Goal: Task Accomplishment & Management: Manage account settings

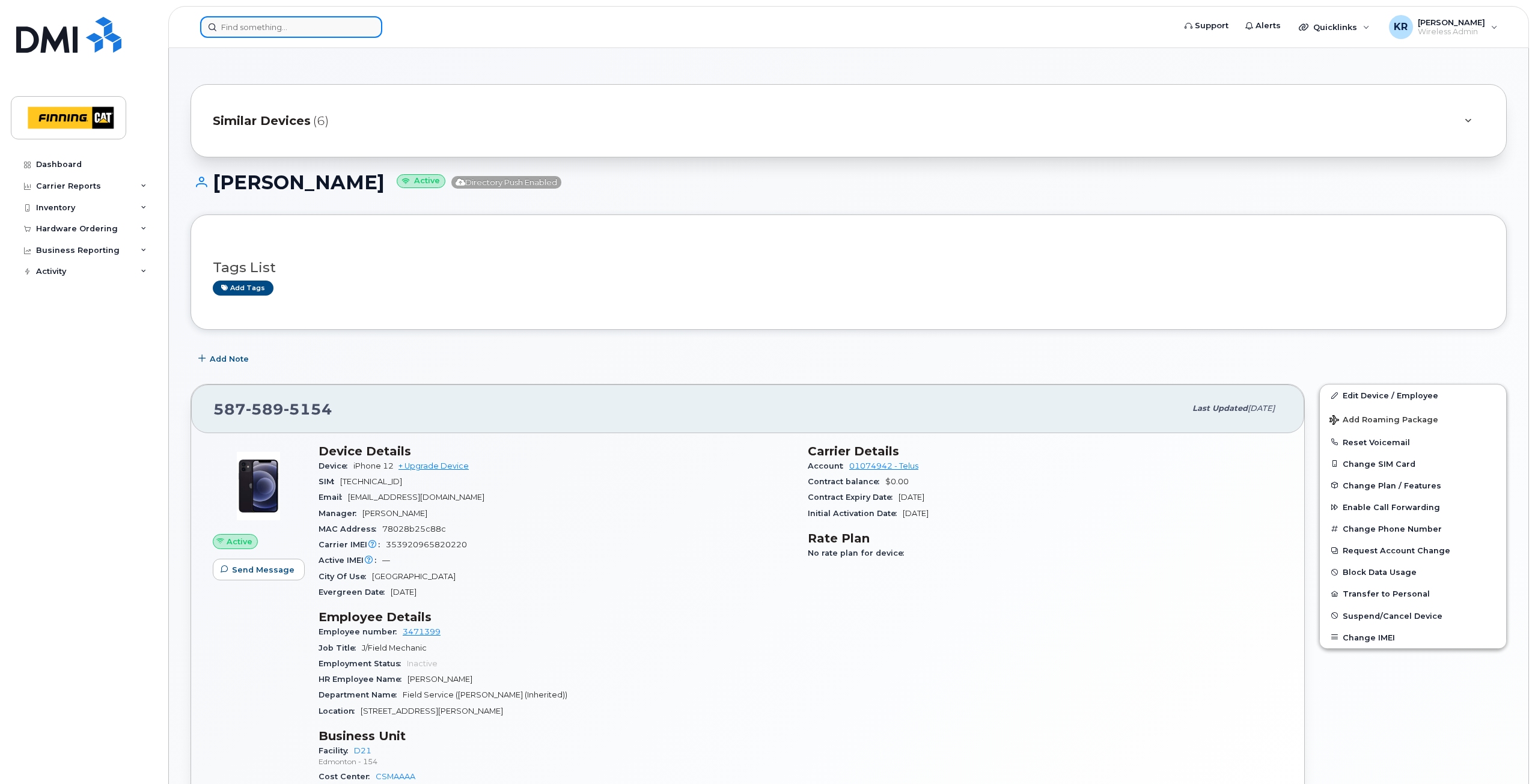
click at [243, 26] on input at bounding box center [291, 27] width 182 height 22
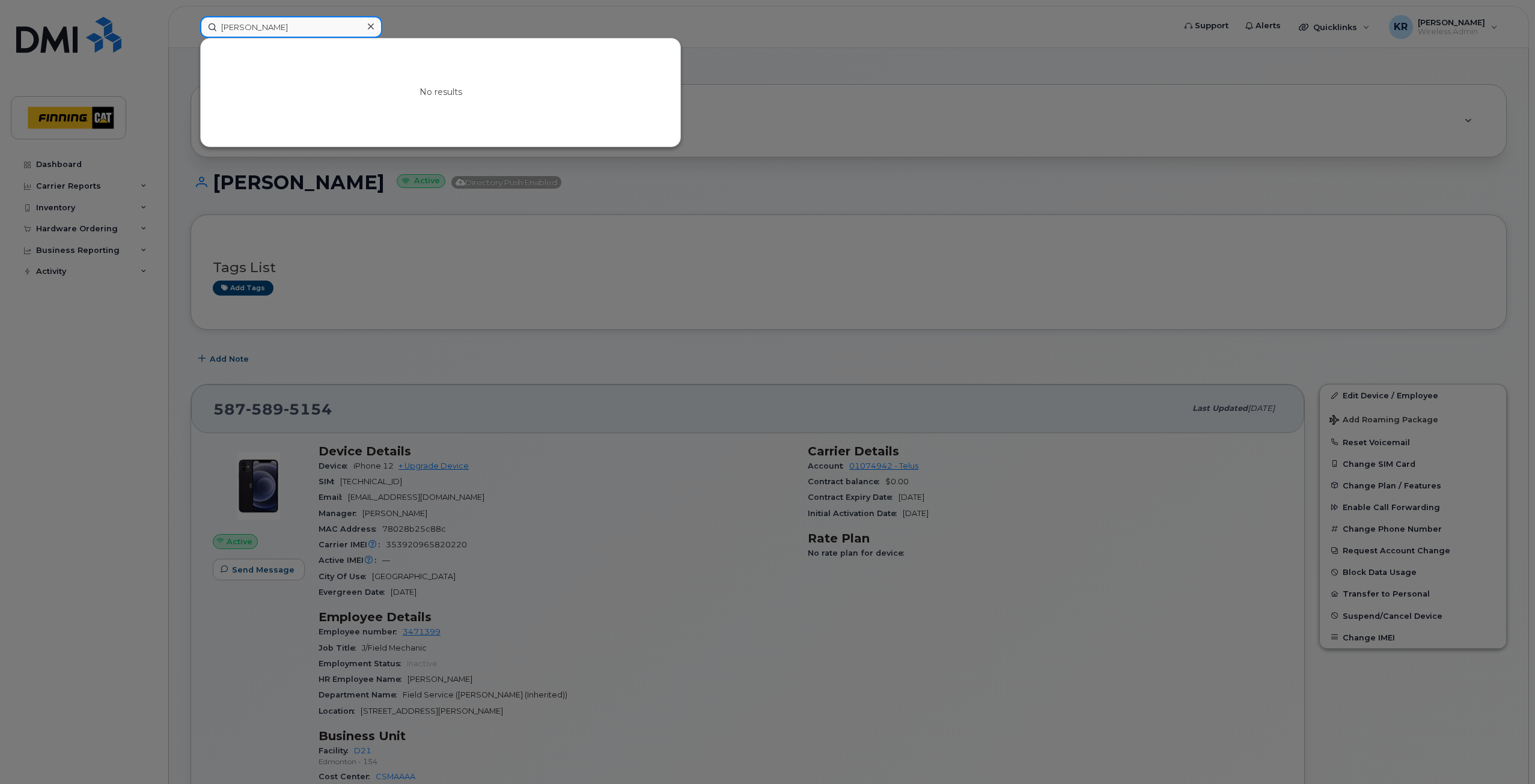
drag, startPoint x: 275, startPoint y: 24, endPoint x: 220, endPoint y: 28, distance: 55.1
click at [220, 28] on input "chad stosky" at bounding box center [291, 27] width 182 height 22
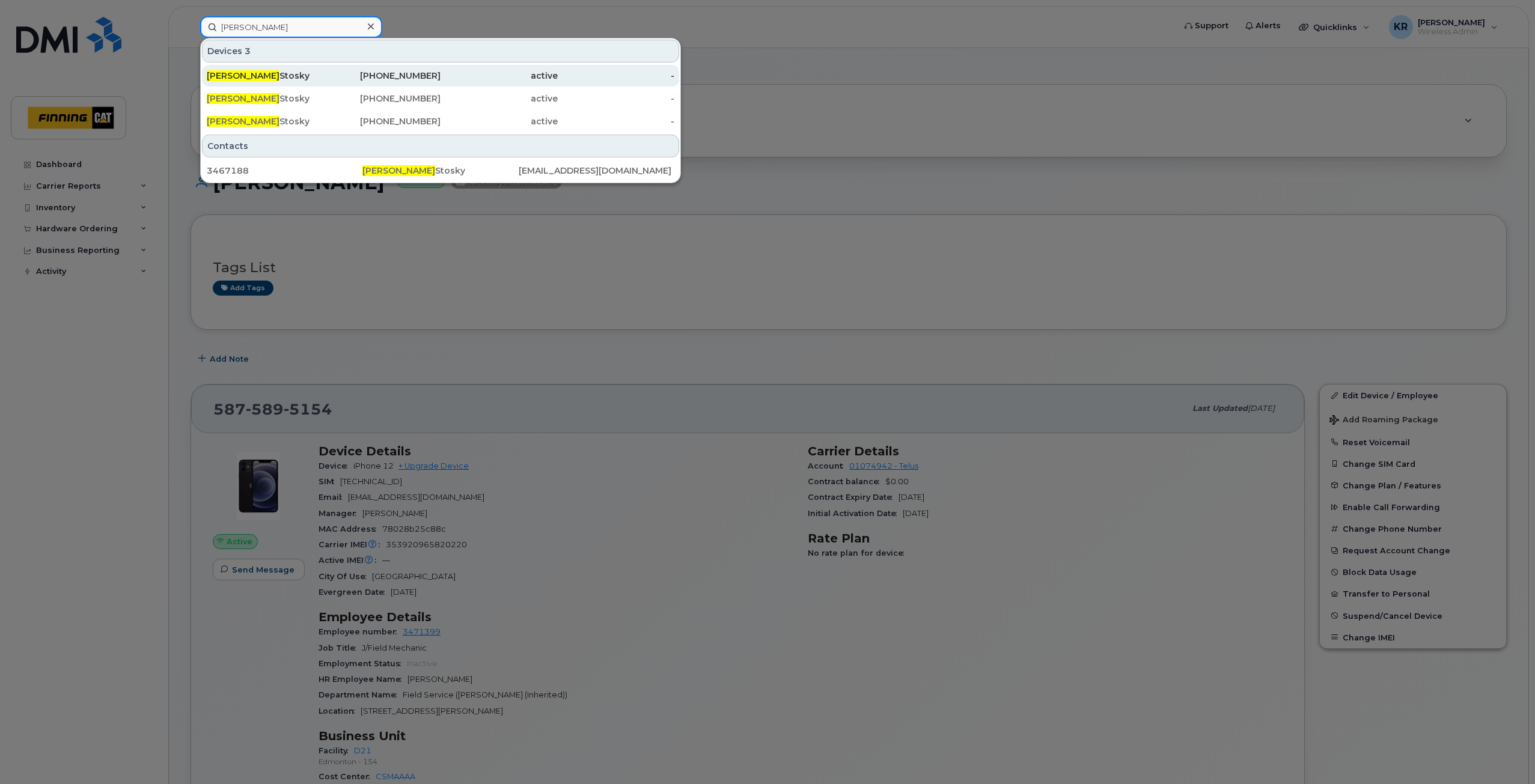
type input "chadwick"
click at [412, 80] on div "587-372-7389" at bounding box center [382, 75] width 117 height 12
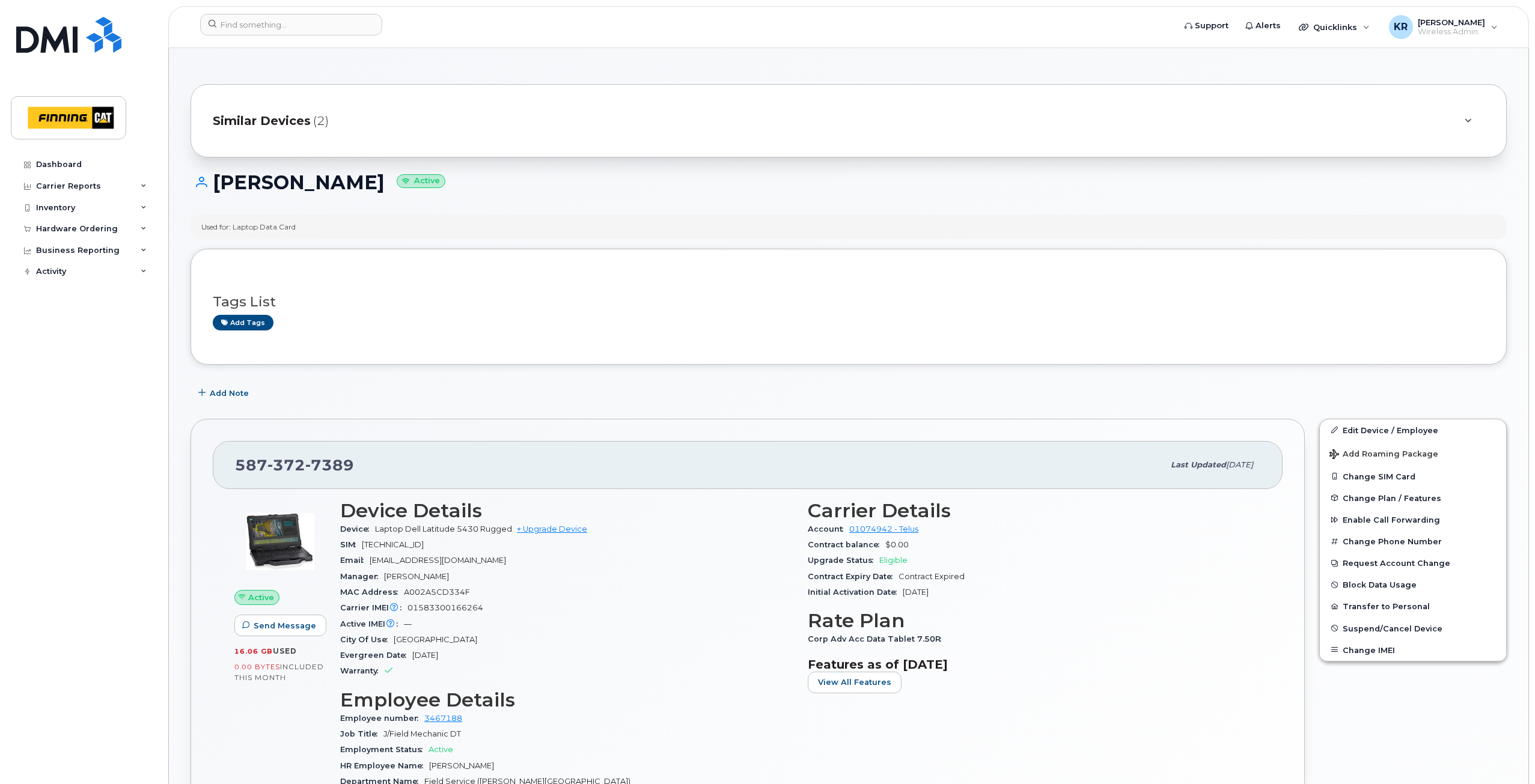
click at [251, 125] on span "Similar Devices" at bounding box center [261, 121] width 98 height 18
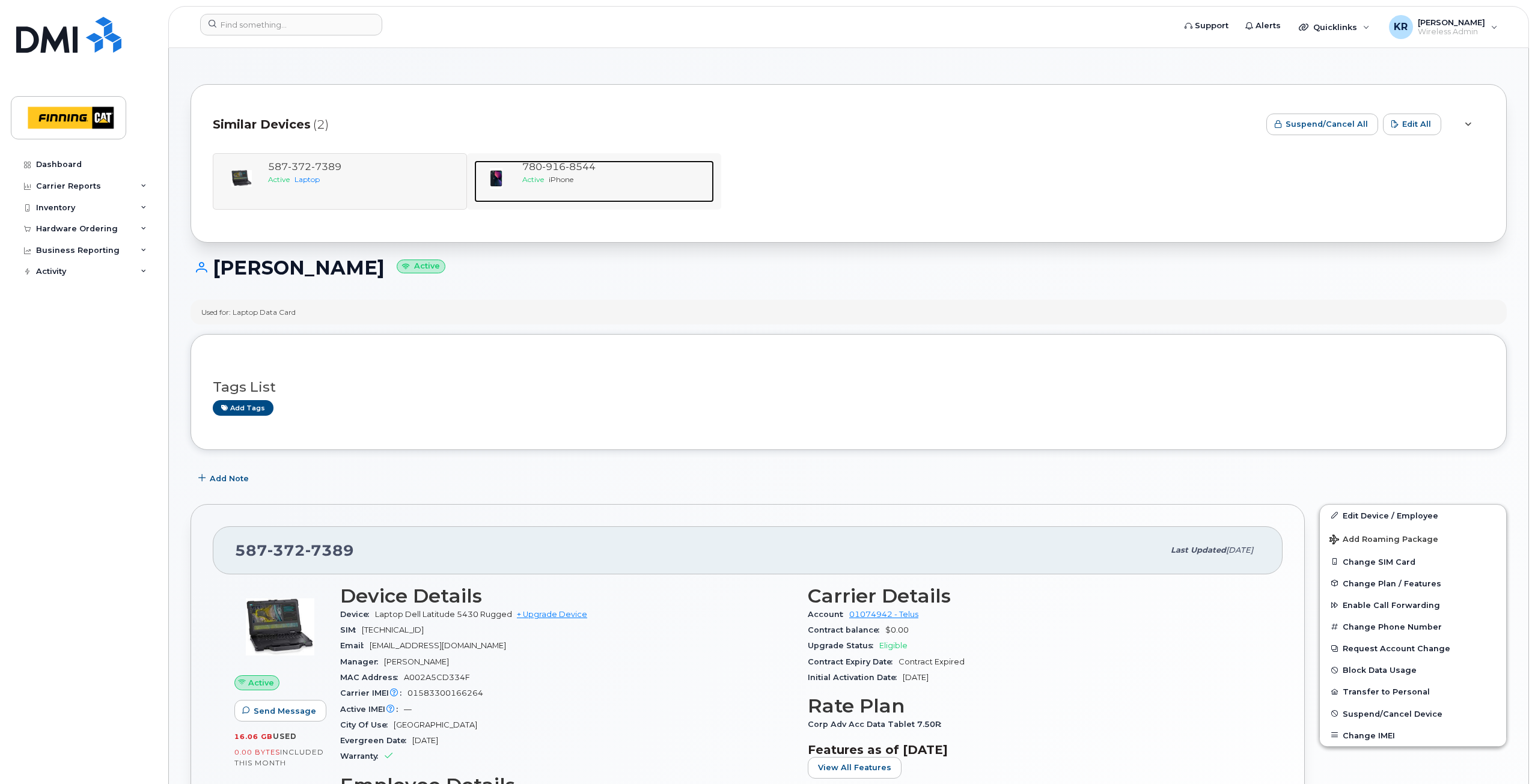
click at [562, 176] on span "iPhone" at bounding box center [561, 179] width 24 height 9
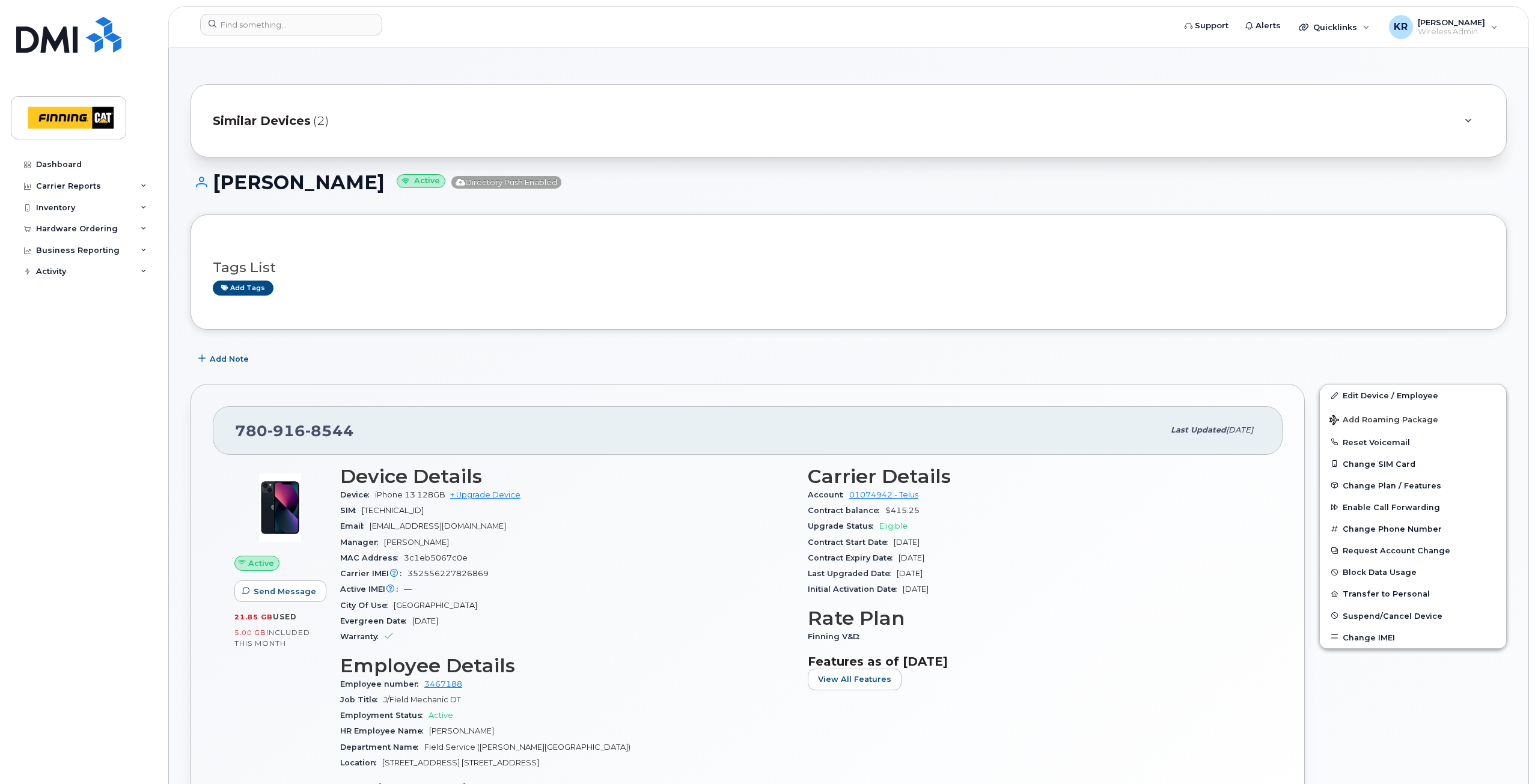
click at [258, 123] on span "Similar Devices" at bounding box center [261, 121] width 98 height 18
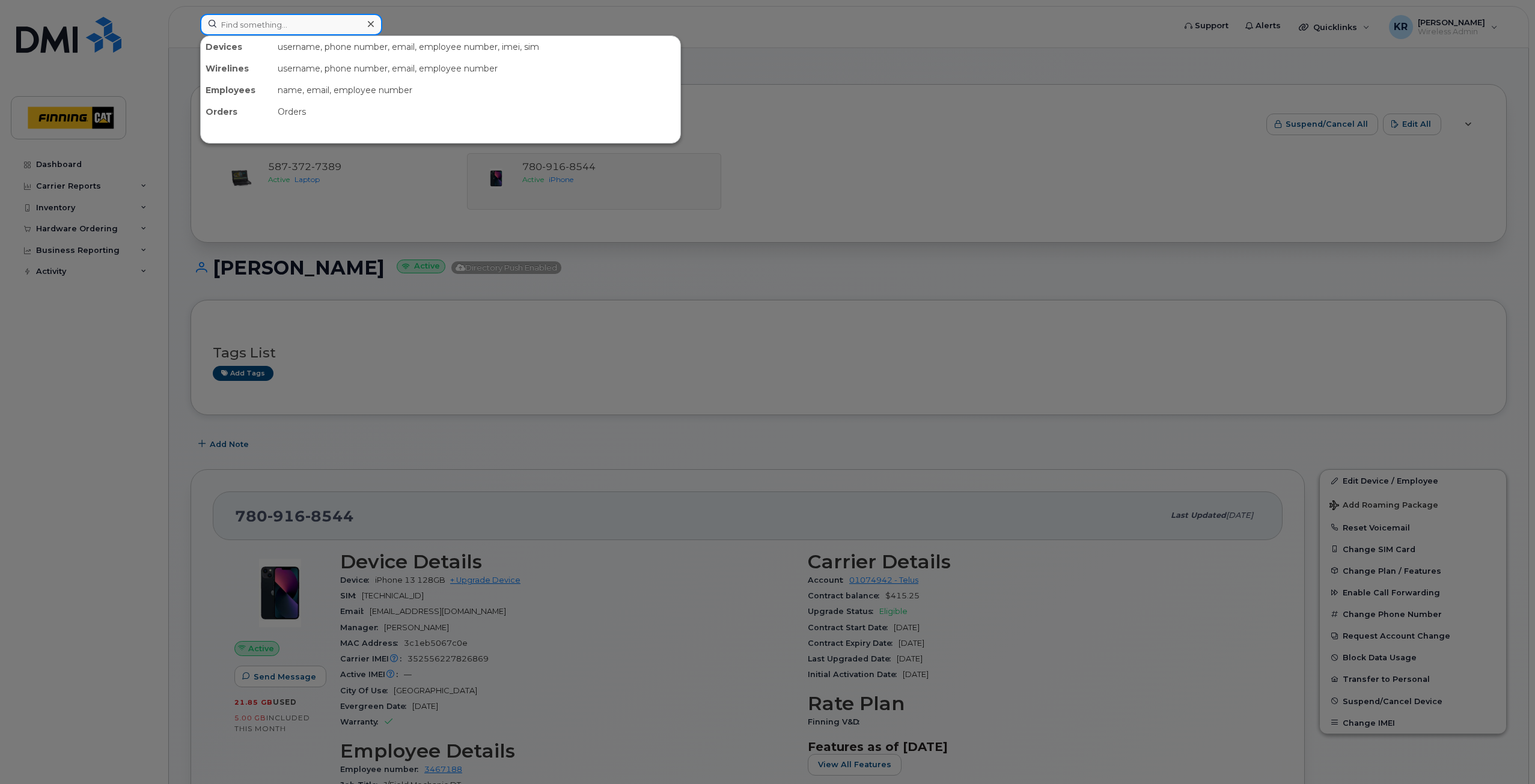
click at [286, 27] on input at bounding box center [291, 24] width 182 height 22
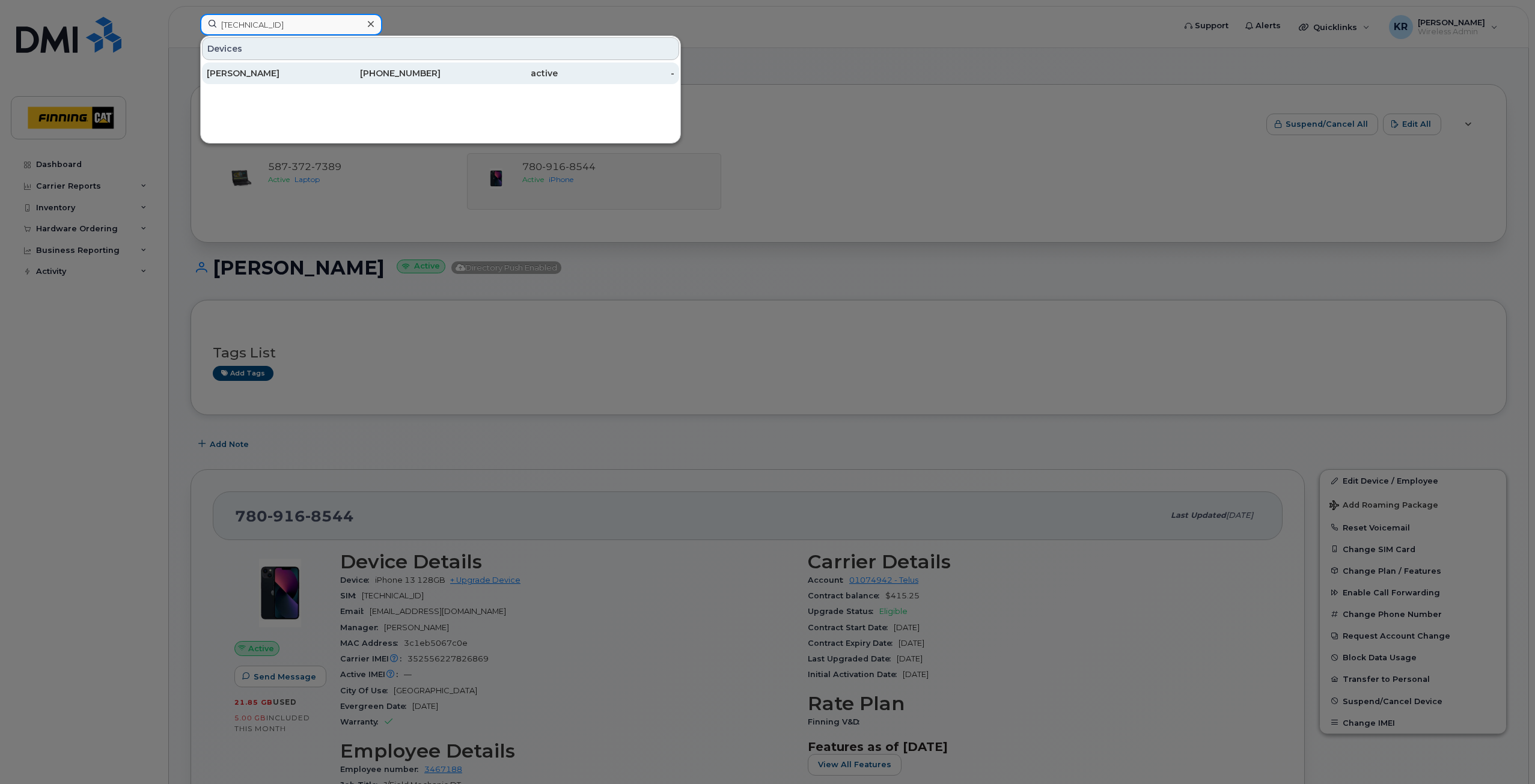
type input "8912230102351111087"
click at [325, 70] on div "587-784-3040" at bounding box center [382, 73] width 117 height 12
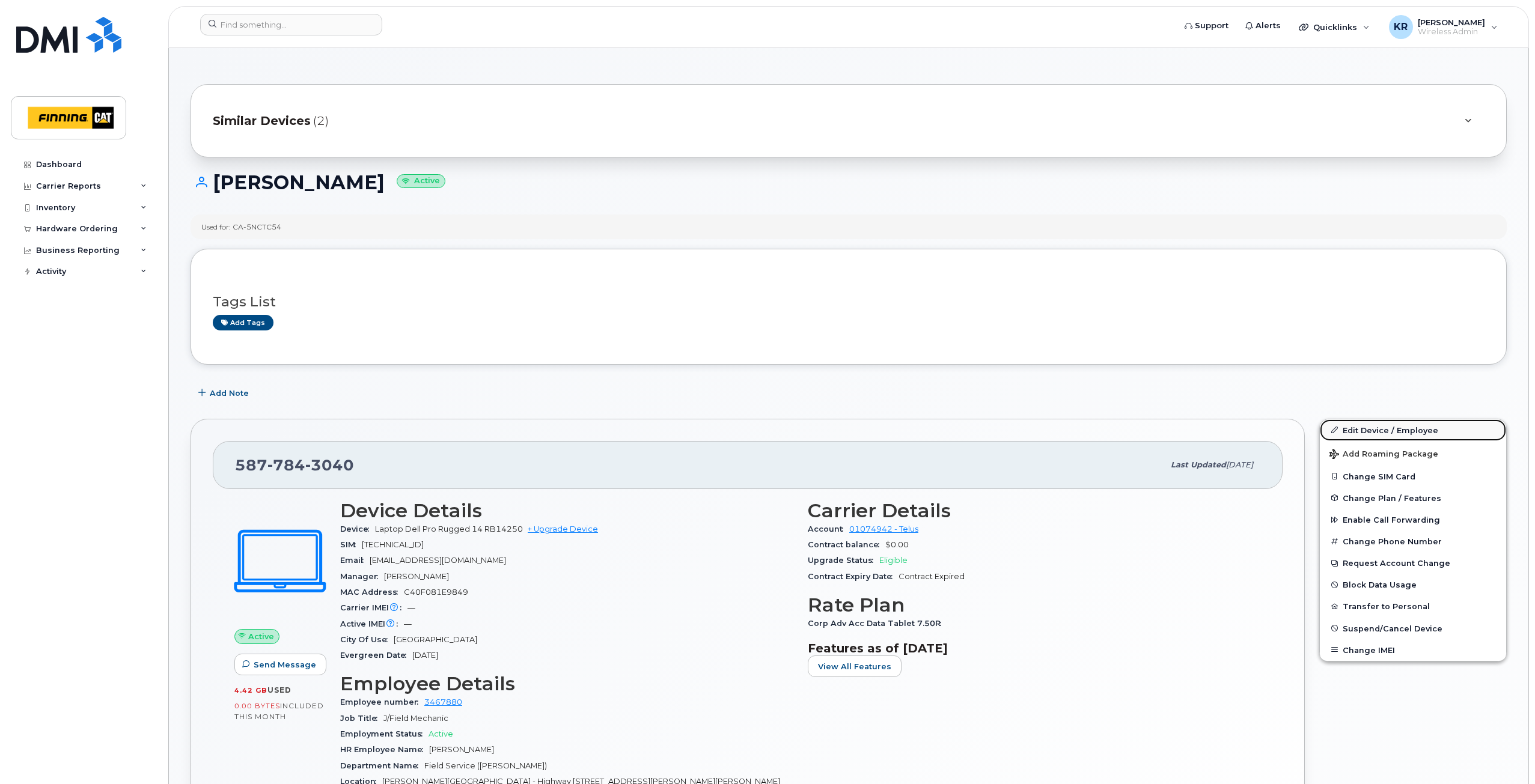
click at [1366, 432] on link "Edit Device / Employee" at bounding box center [1413, 430] width 186 height 22
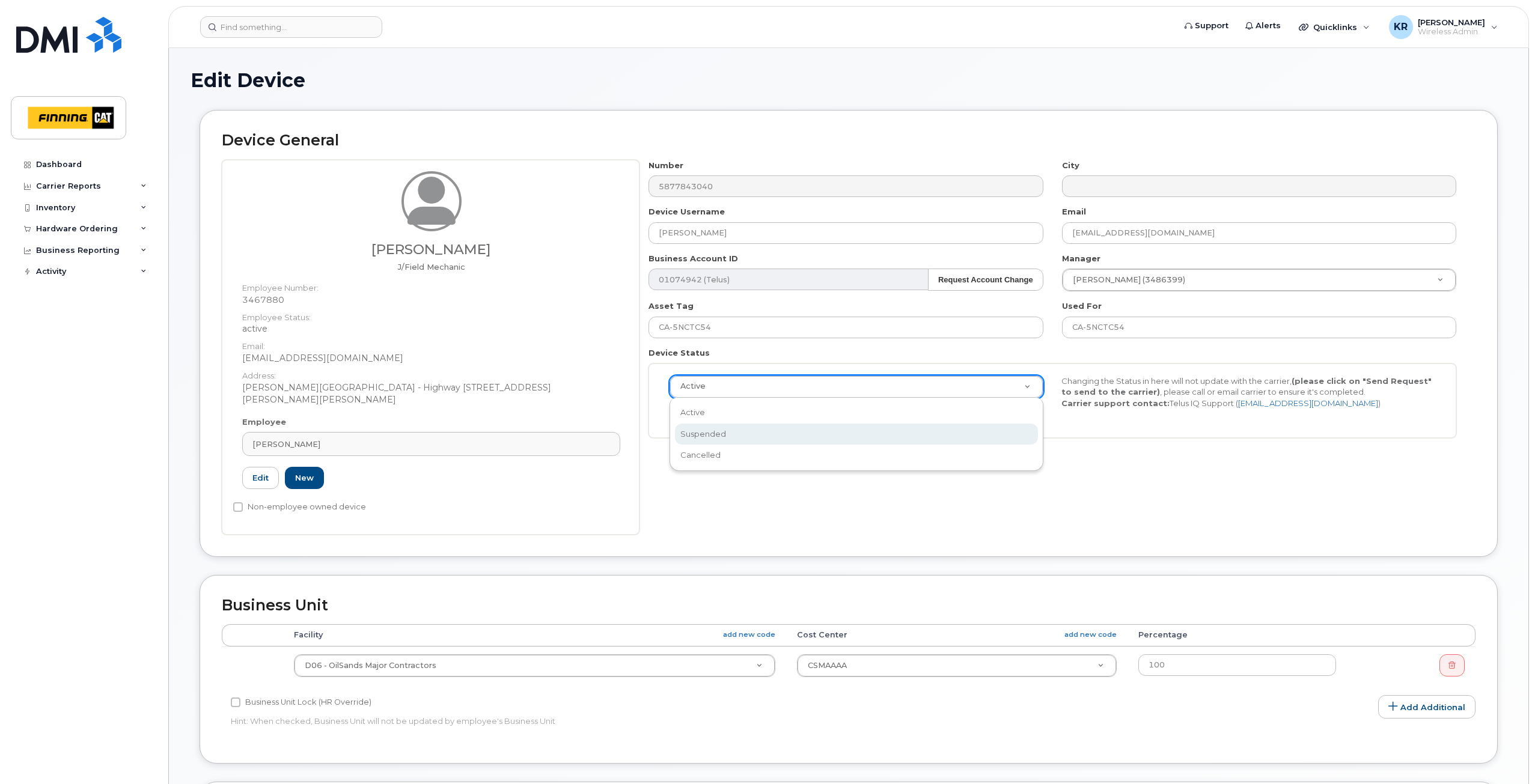
select select "suspended"
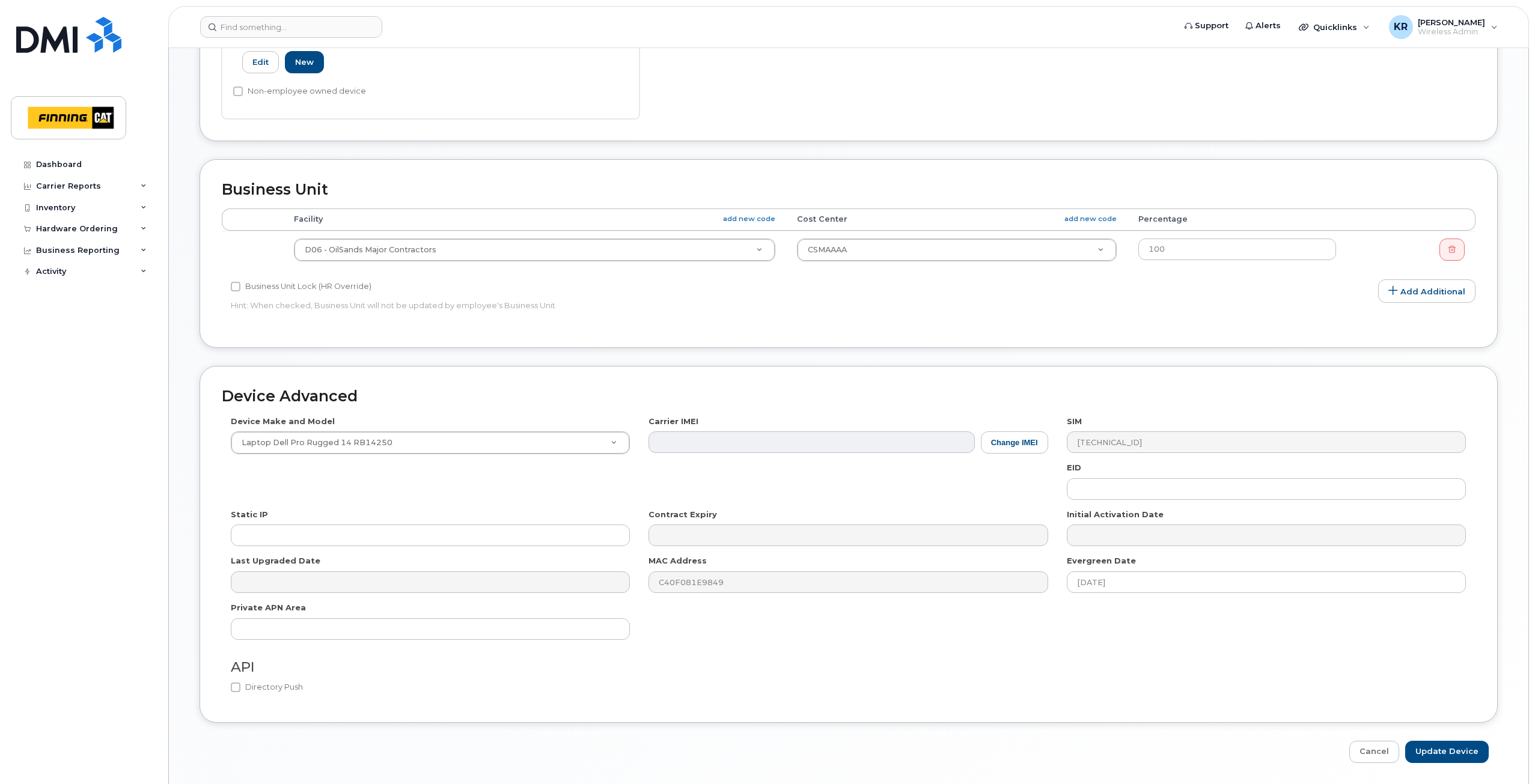
scroll to position [455, 0]
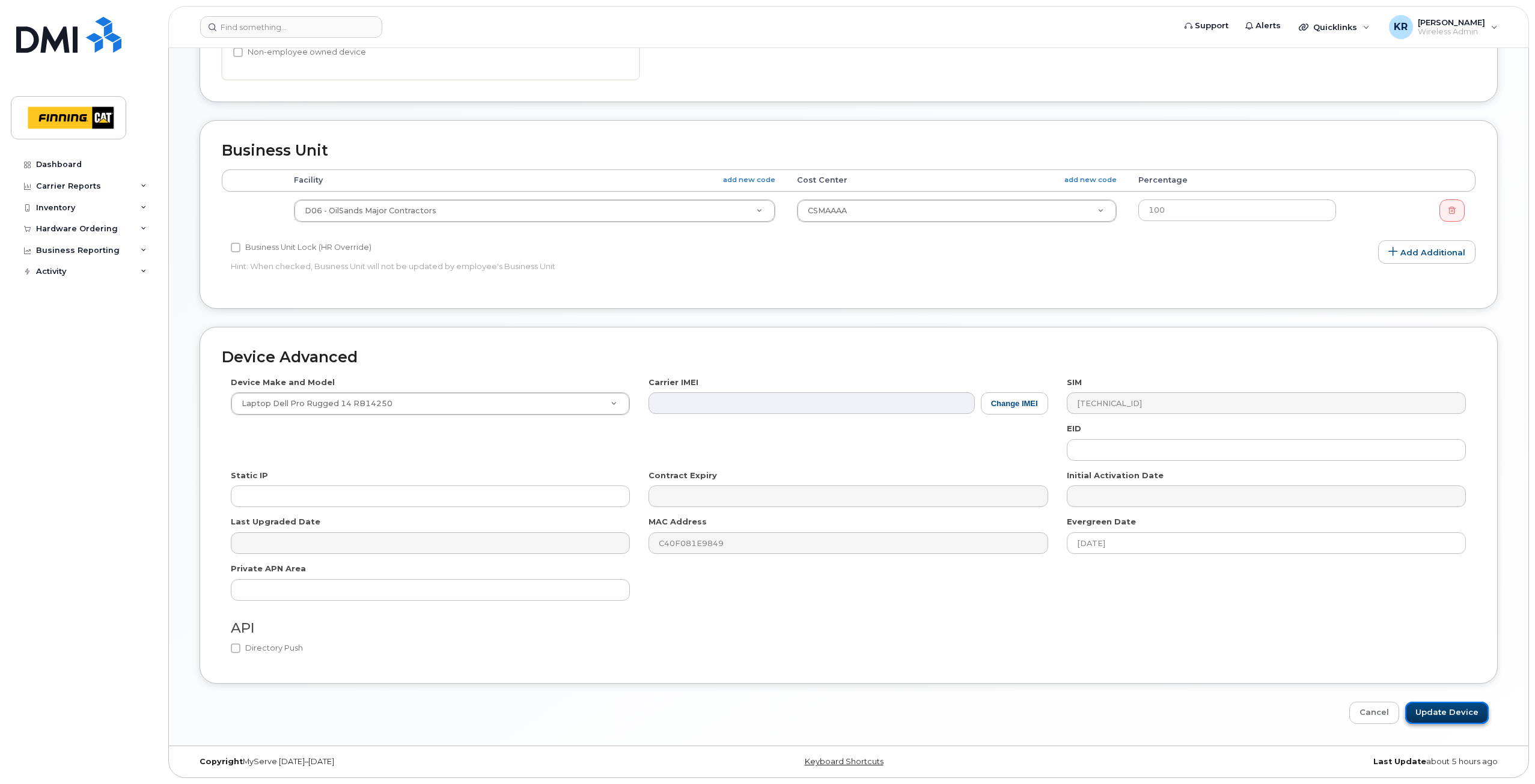
click at [1438, 715] on input "Update Device" at bounding box center [1447, 713] width 83 height 22
type input "Saving..."
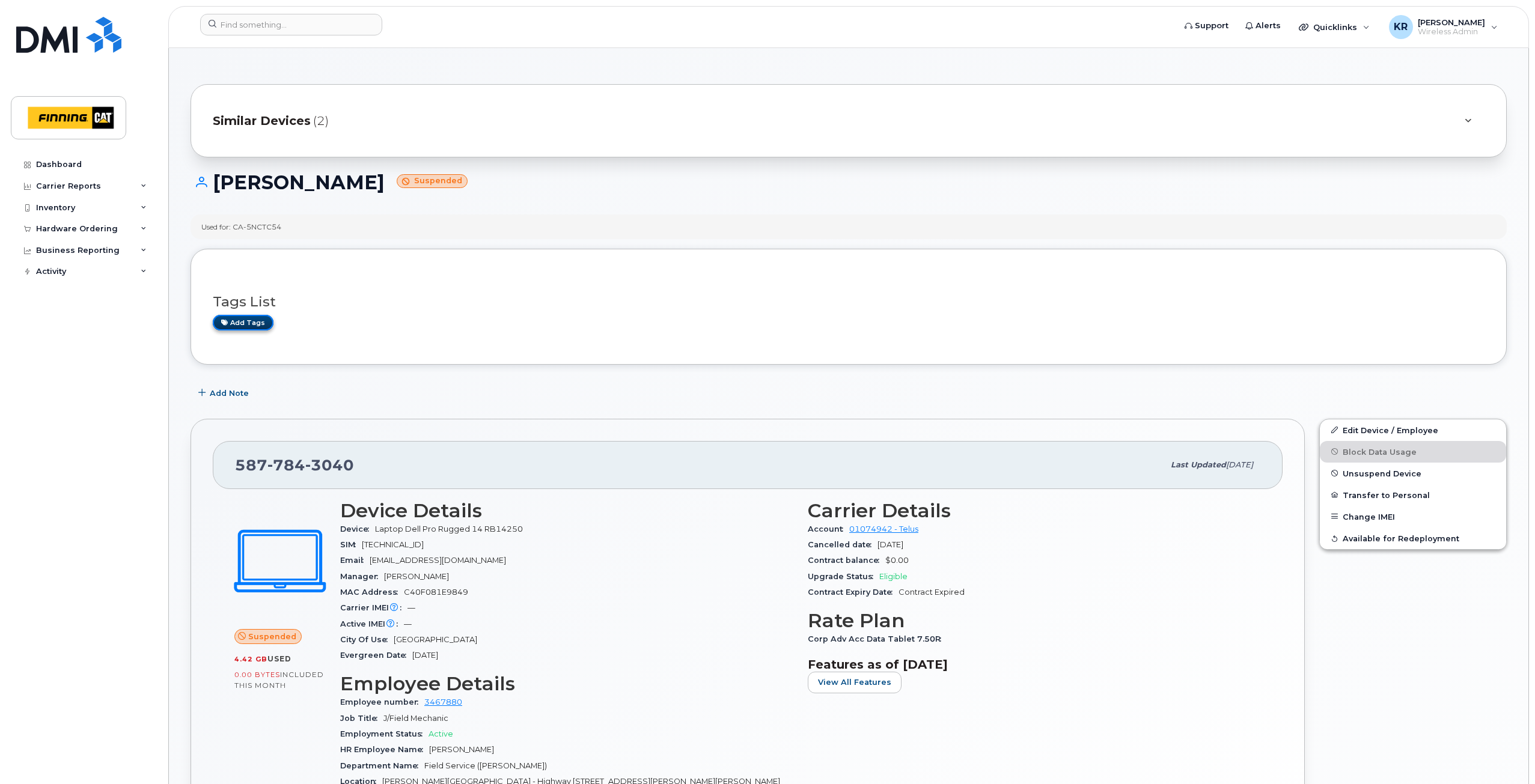
click at [240, 317] on link "Add tags" at bounding box center [243, 322] width 61 height 15
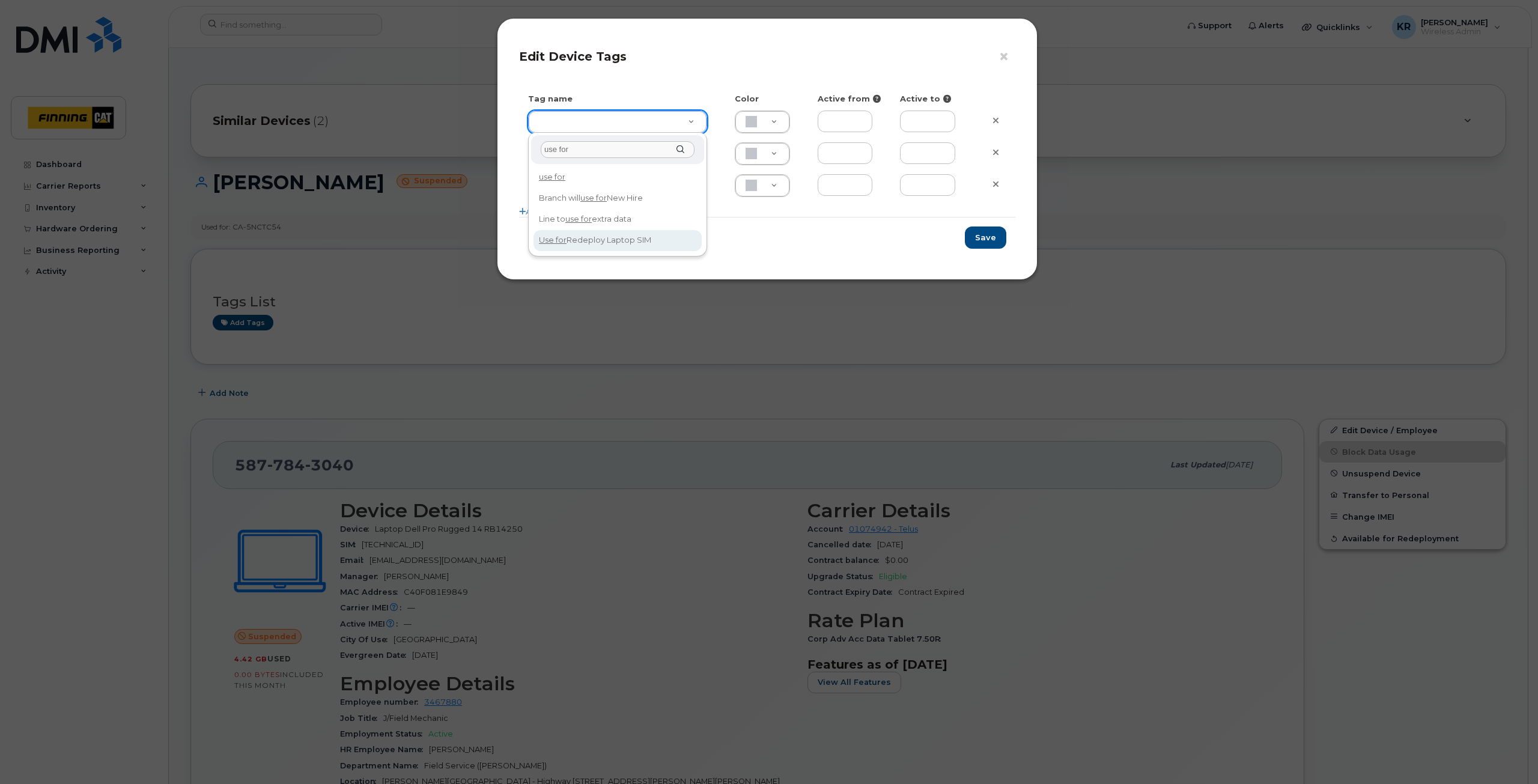
type input "use for"
type input "Use for Redeploy Laptop SIM"
type input "BCE3D8"
click at [991, 237] on button "Save" at bounding box center [985, 237] width 41 height 22
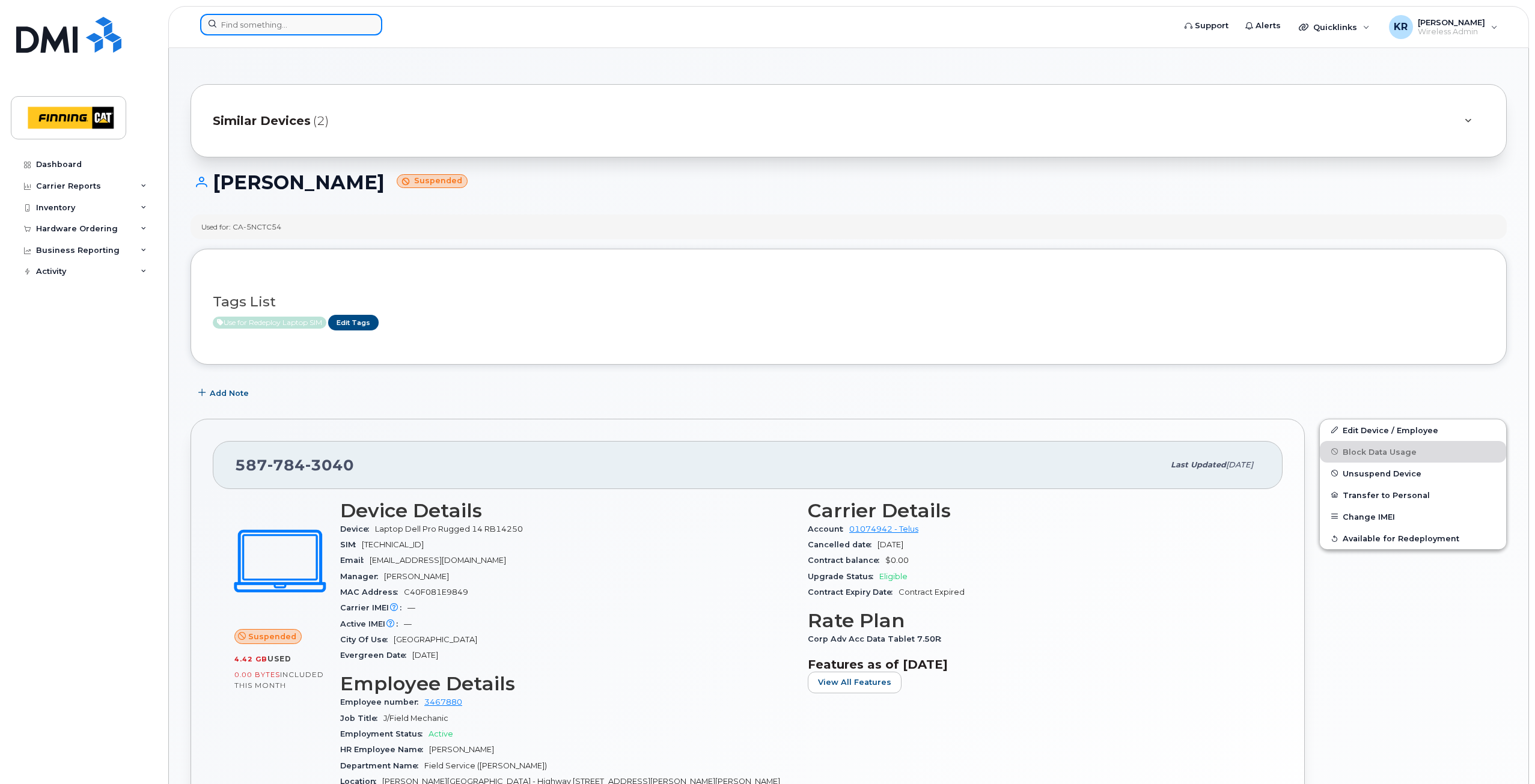
click at [268, 24] on input at bounding box center [291, 24] width 182 height 22
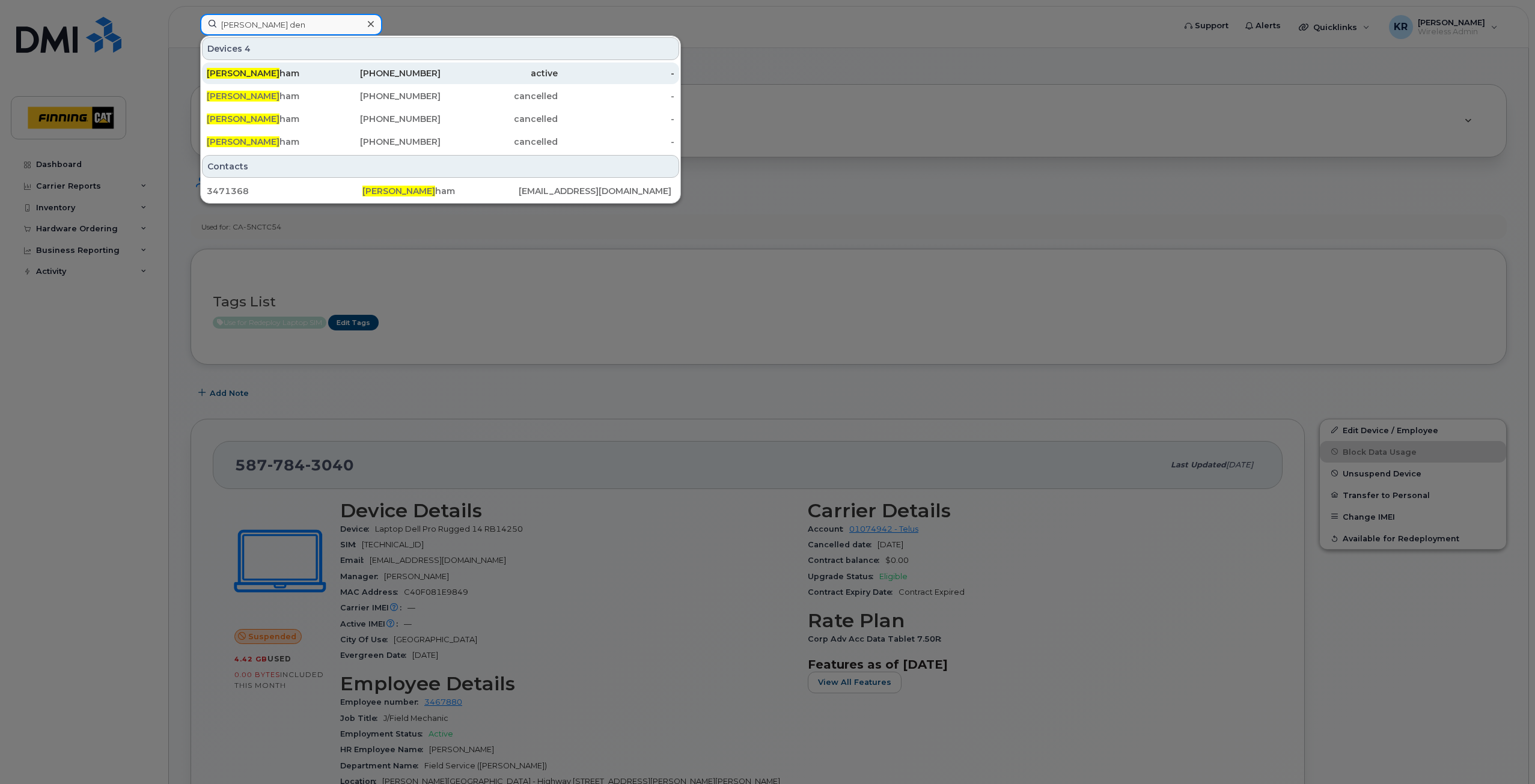
type input "sandy den"
click at [283, 76] on div "Sandy Den ham" at bounding box center [265, 73] width 117 height 12
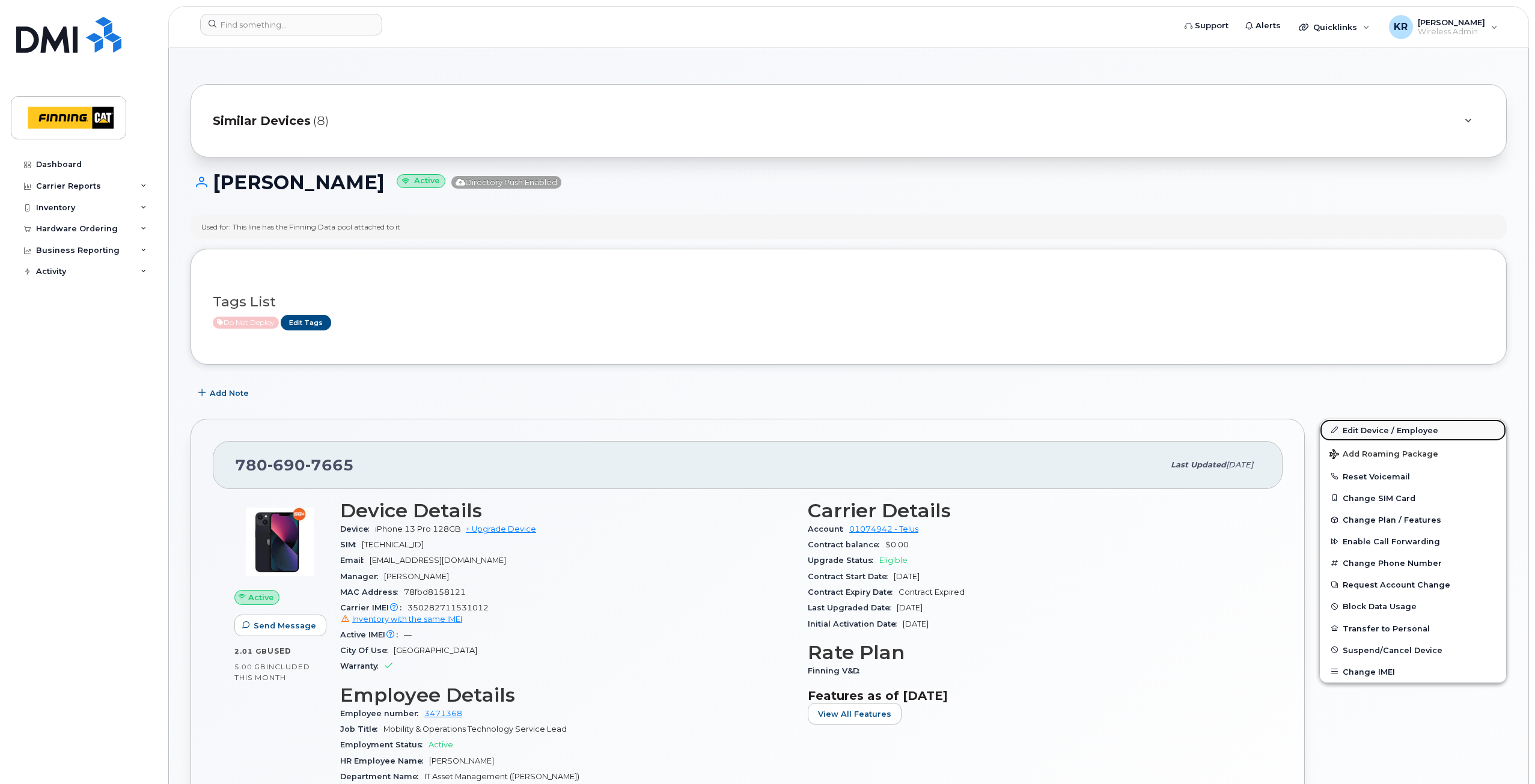
click at [1353, 431] on link "Edit Device / Employee" at bounding box center [1413, 430] width 186 height 22
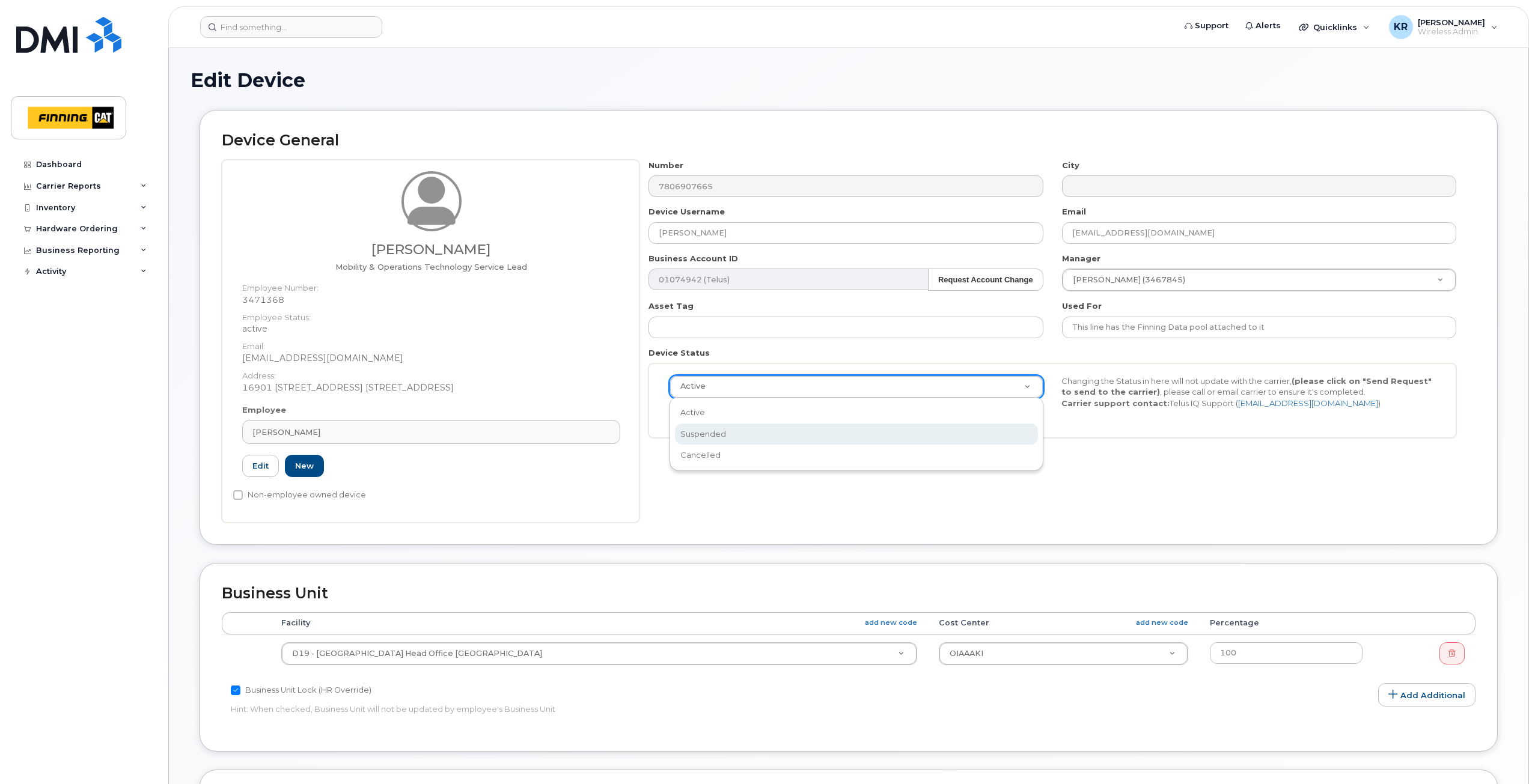
select select "suspended"
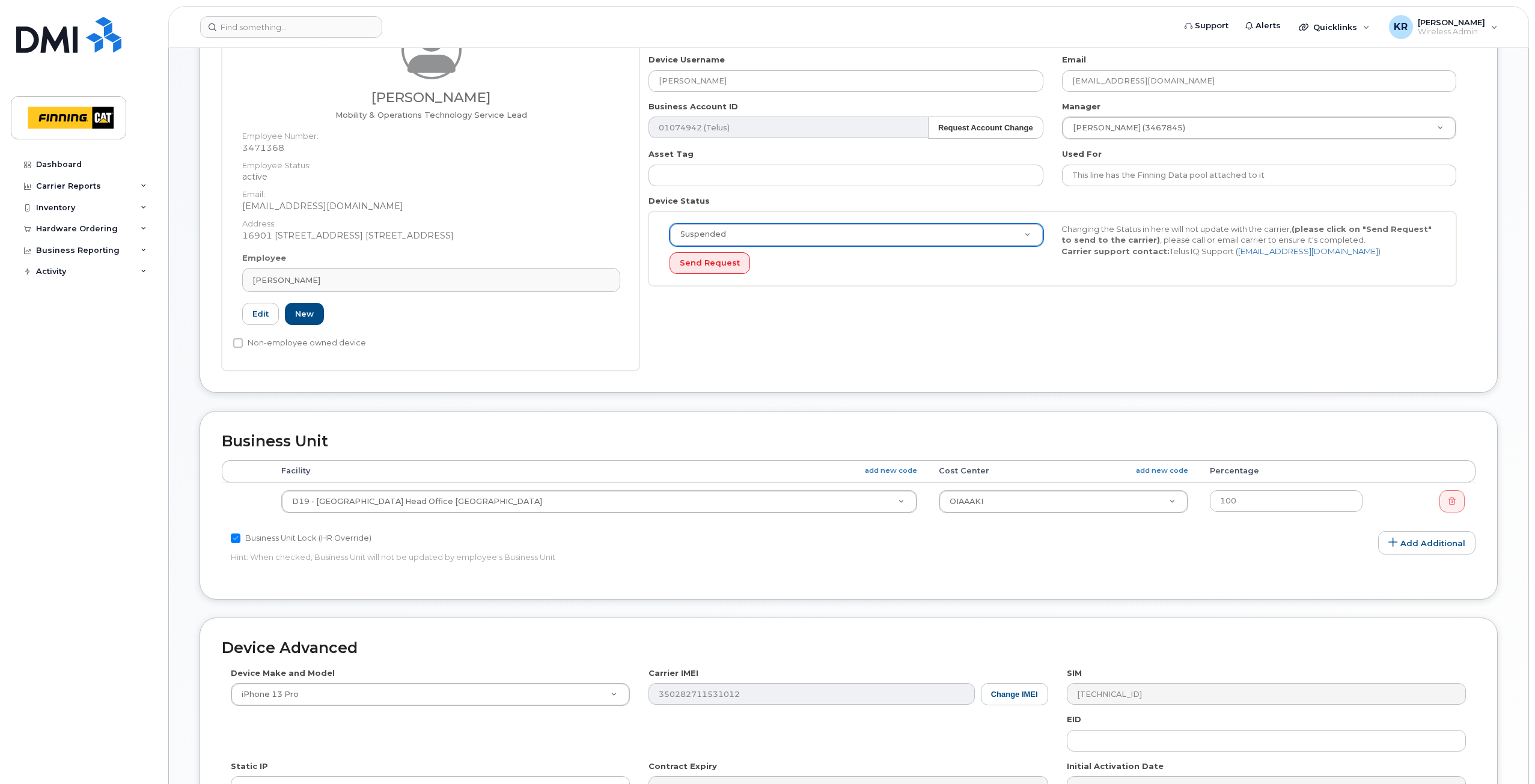
scroll to position [442, 0]
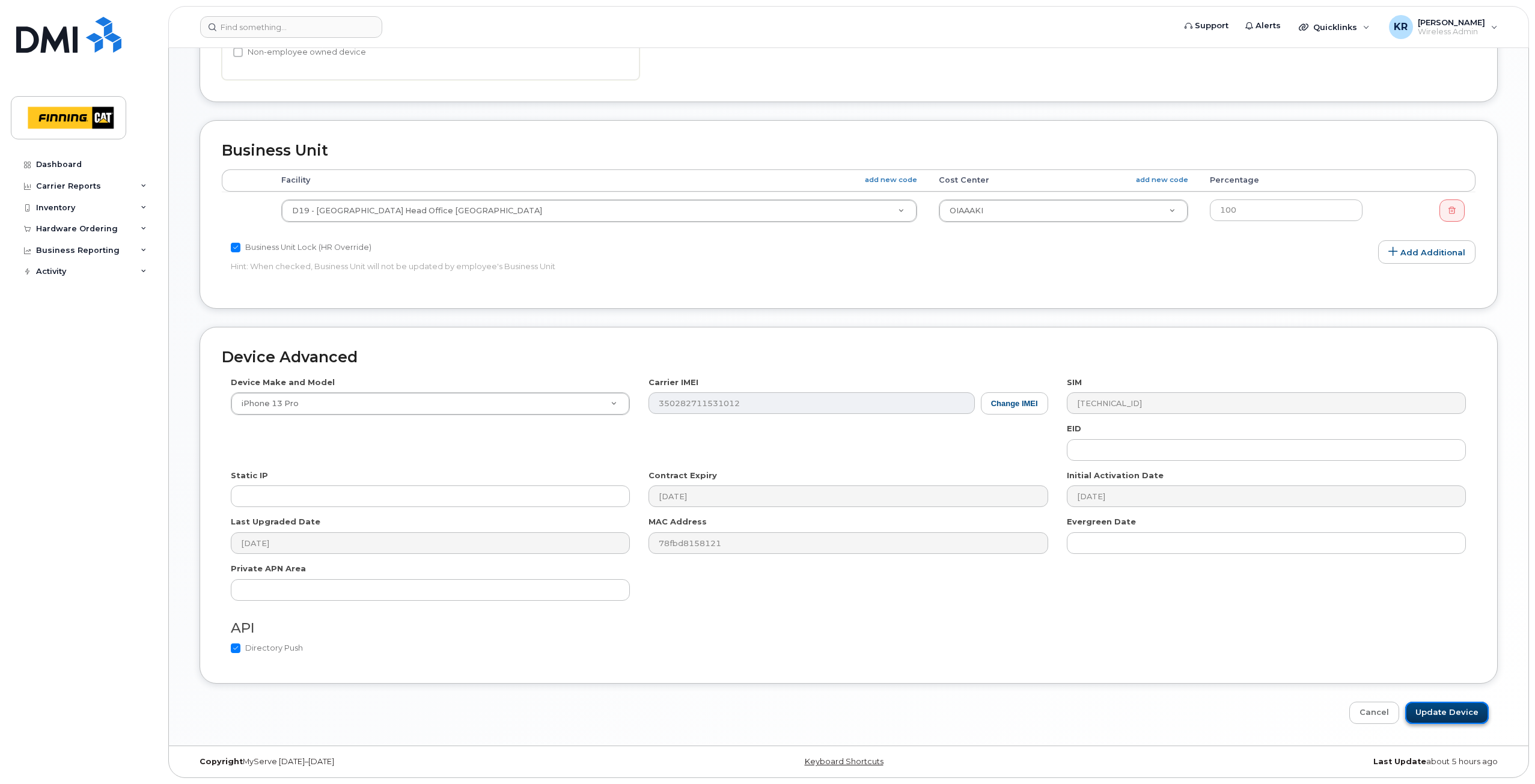
click at [1466, 709] on input "Update Device" at bounding box center [1447, 713] width 83 height 22
type input "Saving..."
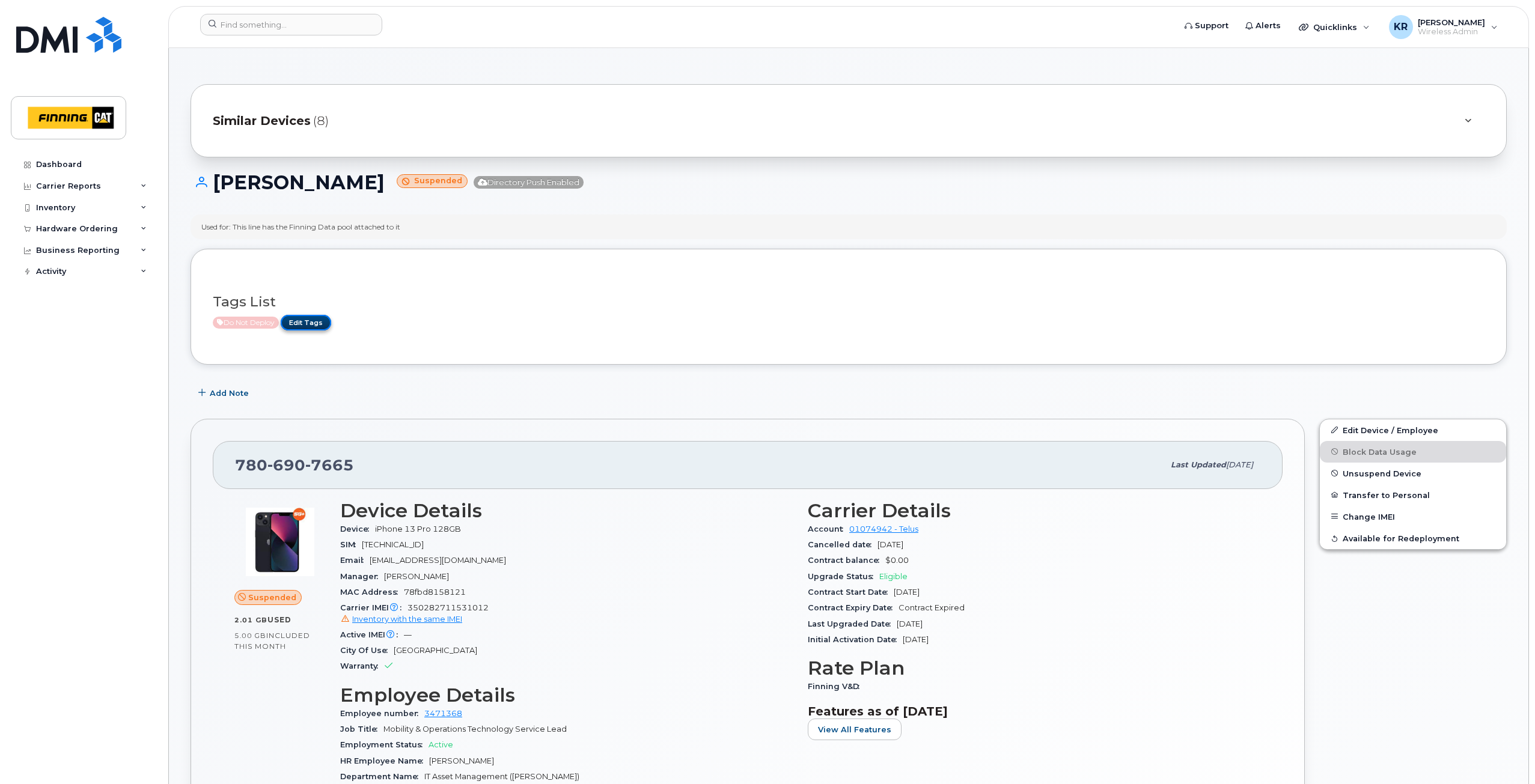
click at [310, 322] on link "Edit Tags" at bounding box center [306, 322] width 51 height 15
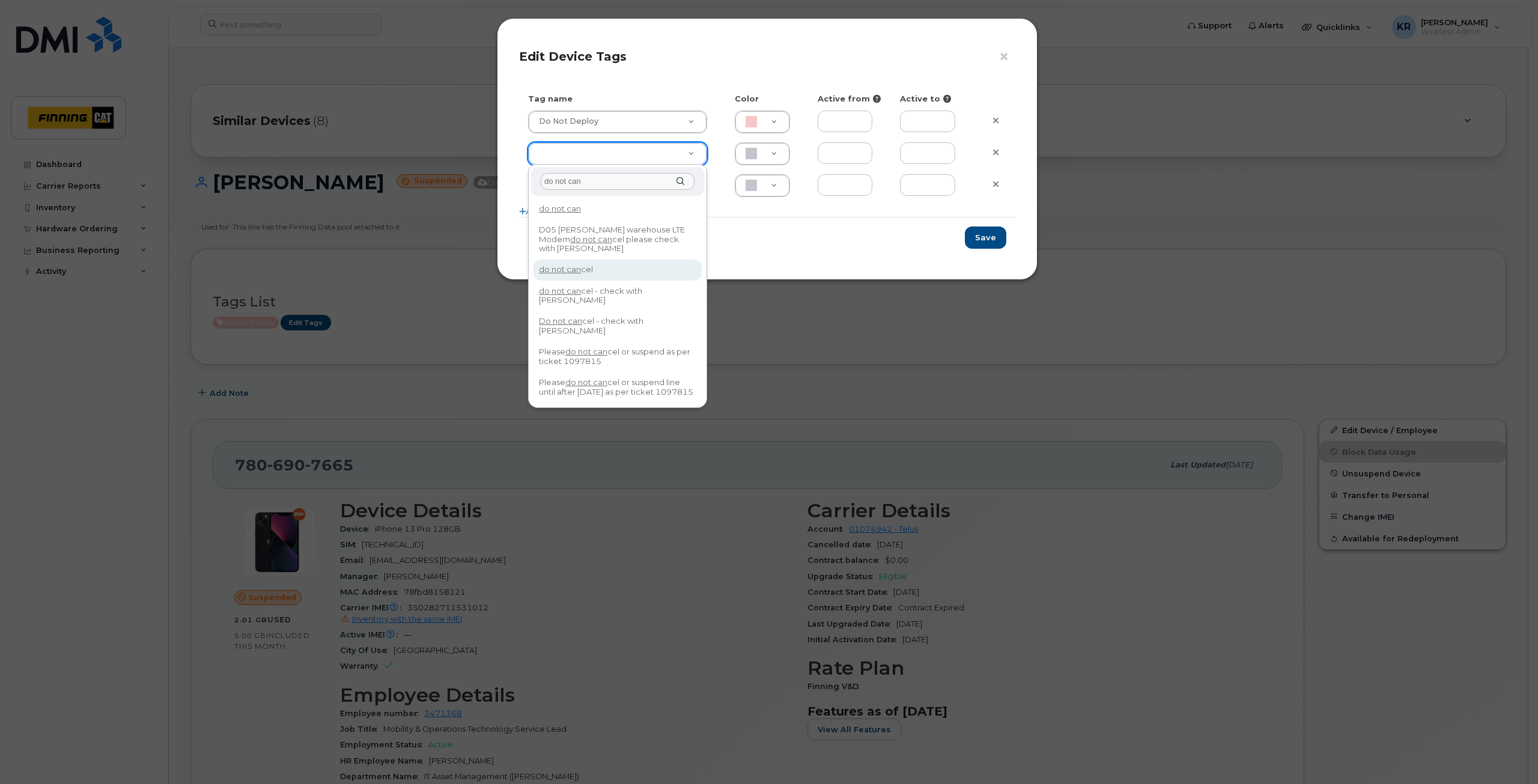
type input "do not can"
type input "do not cancel"
type input "F8C6C8"
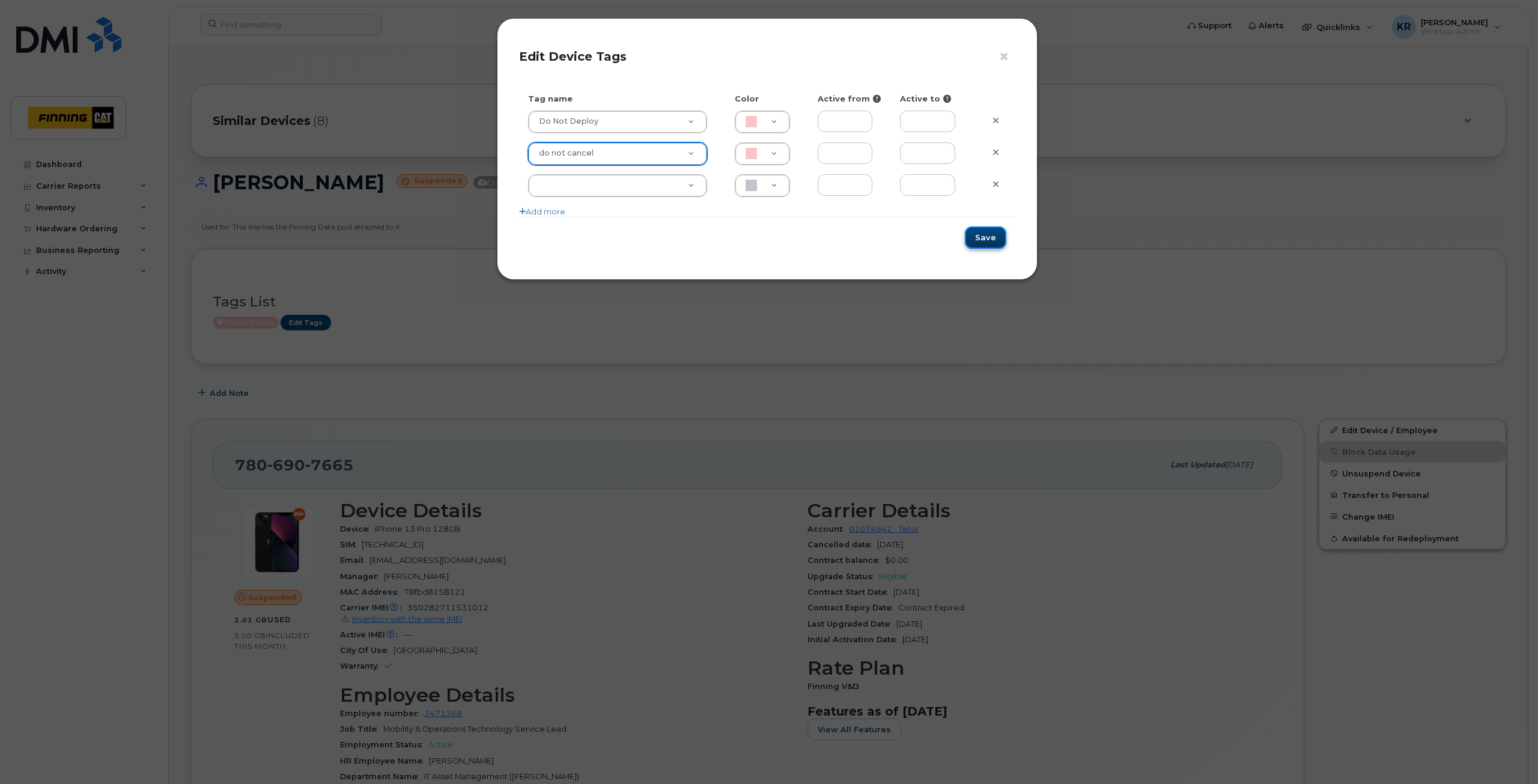
click at [994, 241] on button "Save" at bounding box center [985, 237] width 41 height 22
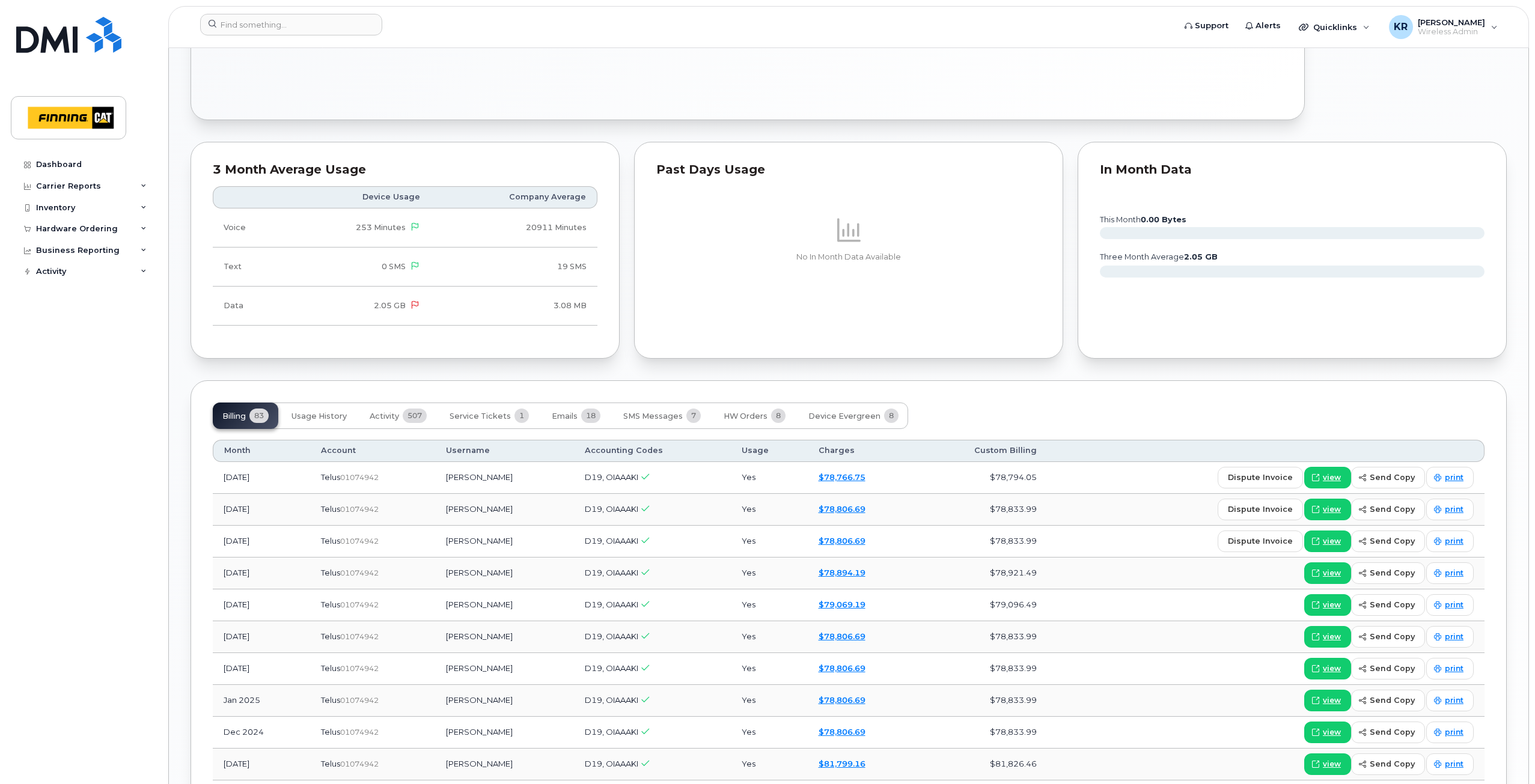
scroll to position [901, 0]
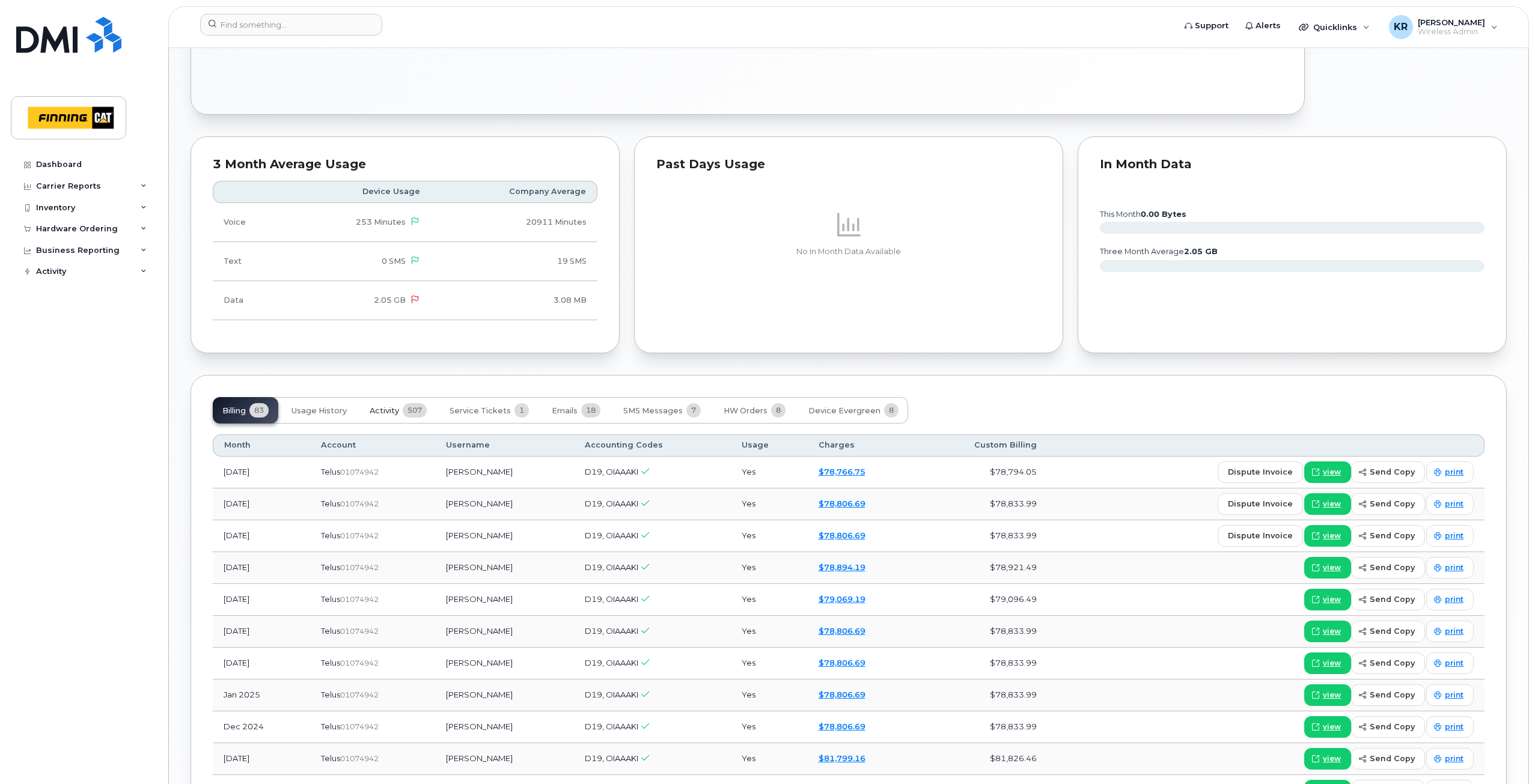
click at [393, 415] on span "Activity" at bounding box center [384, 410] width 29 height 9
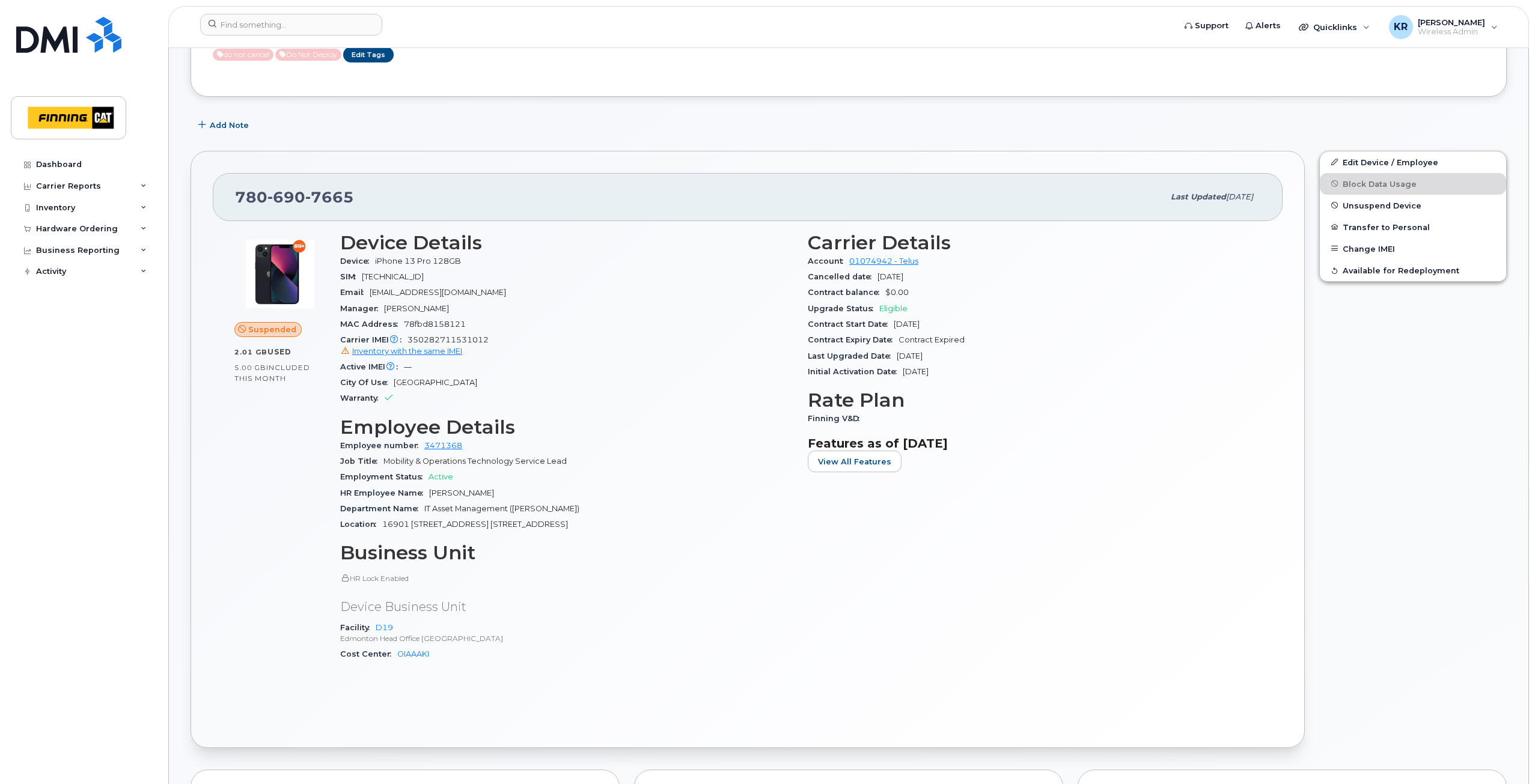
scroll to position [0, 0]
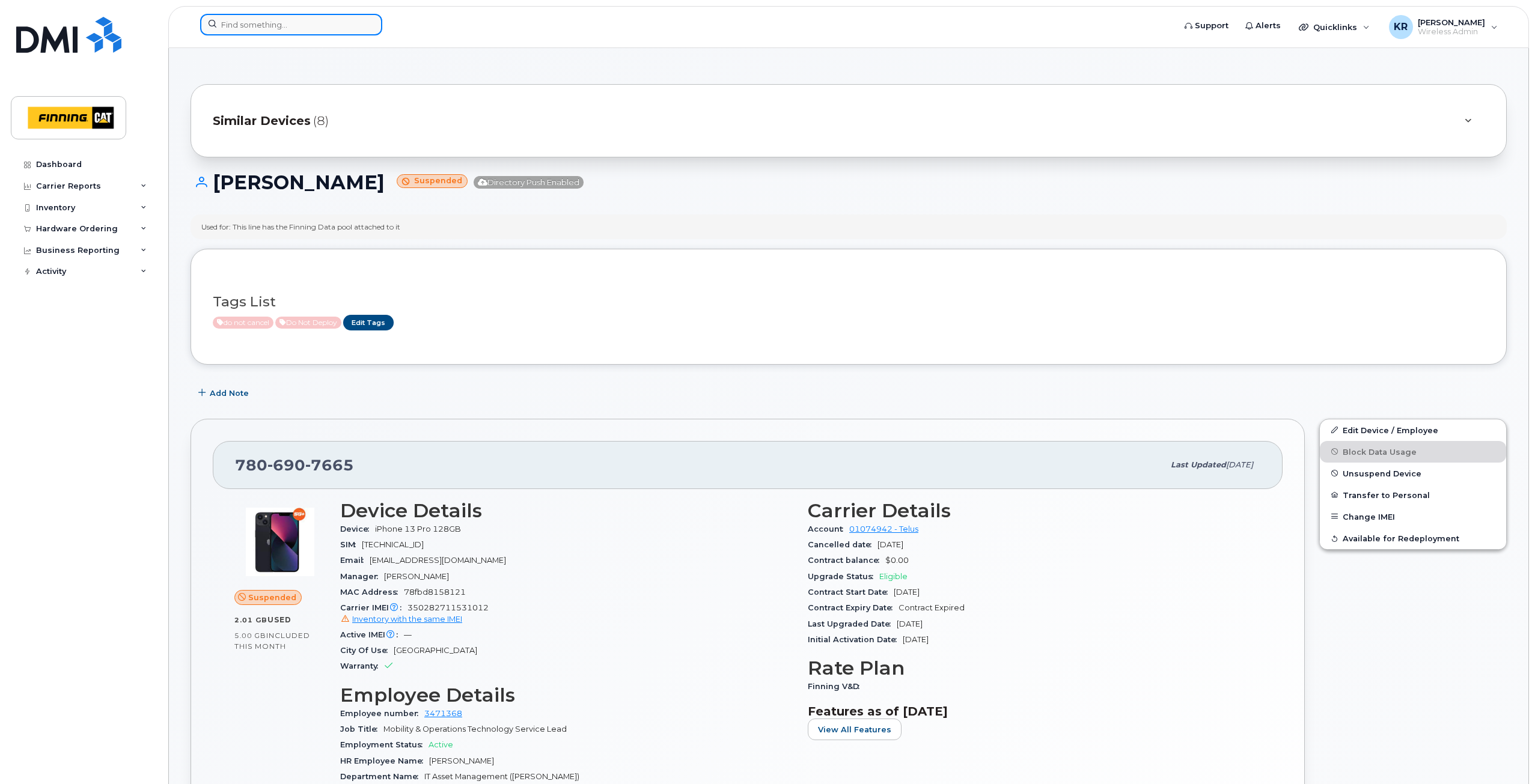
click at [258, 21] on input at bounding box center [291, 24] width 182 height 22
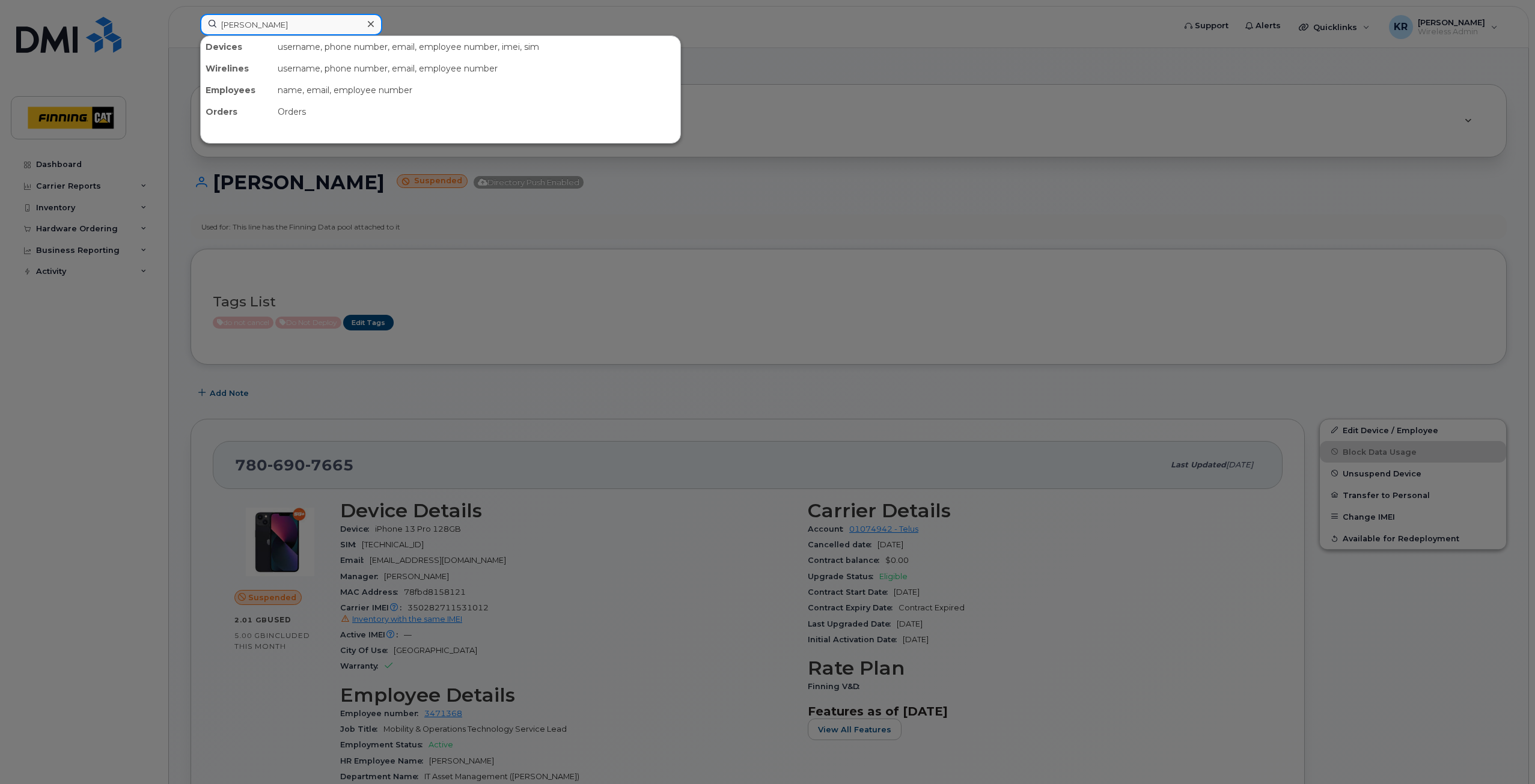
type input "[PERSON_NAME]"
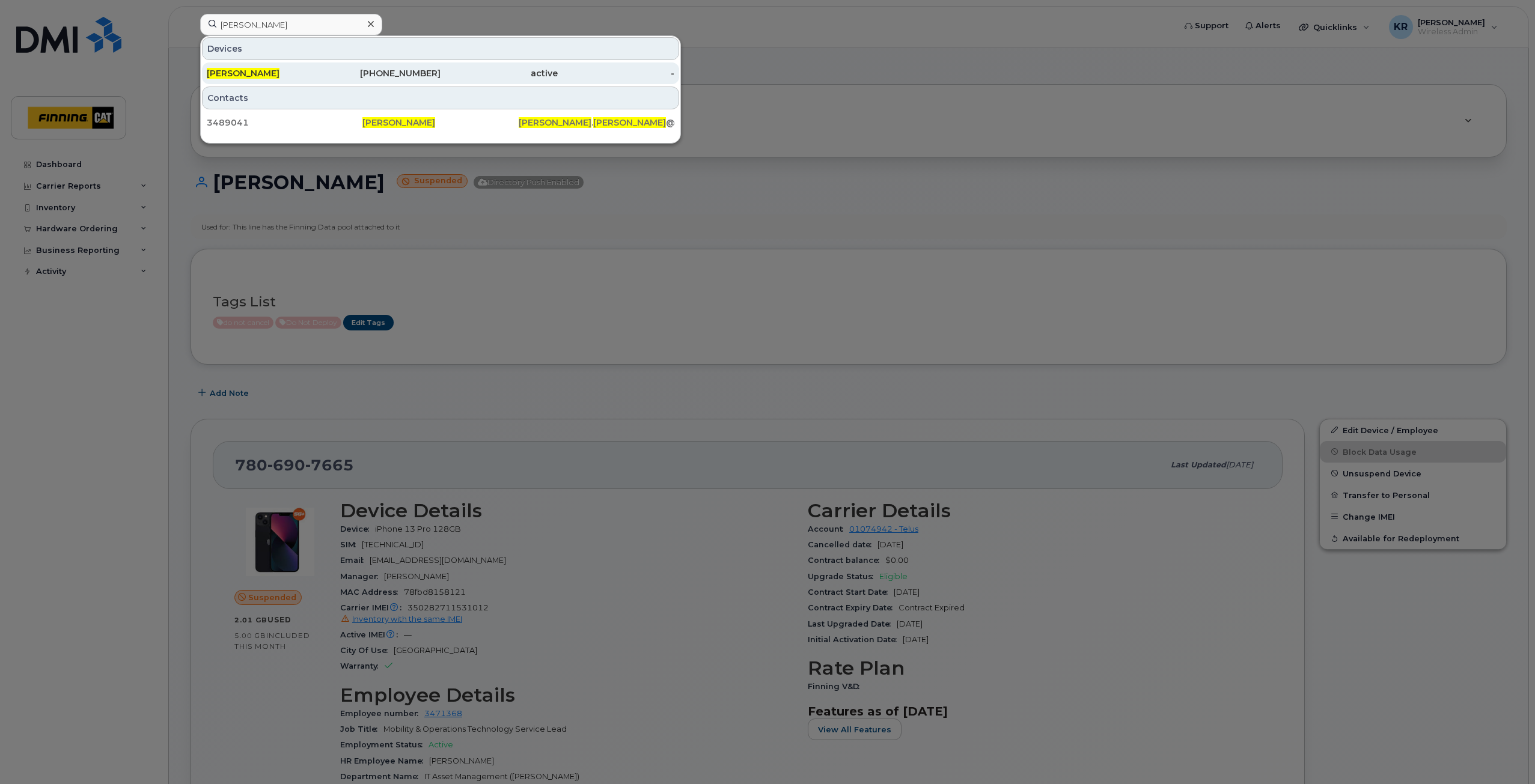
click at [391, 73] on div "[PHONE_NUMBER]" at bounding box center [382, 73] width 117 height 12
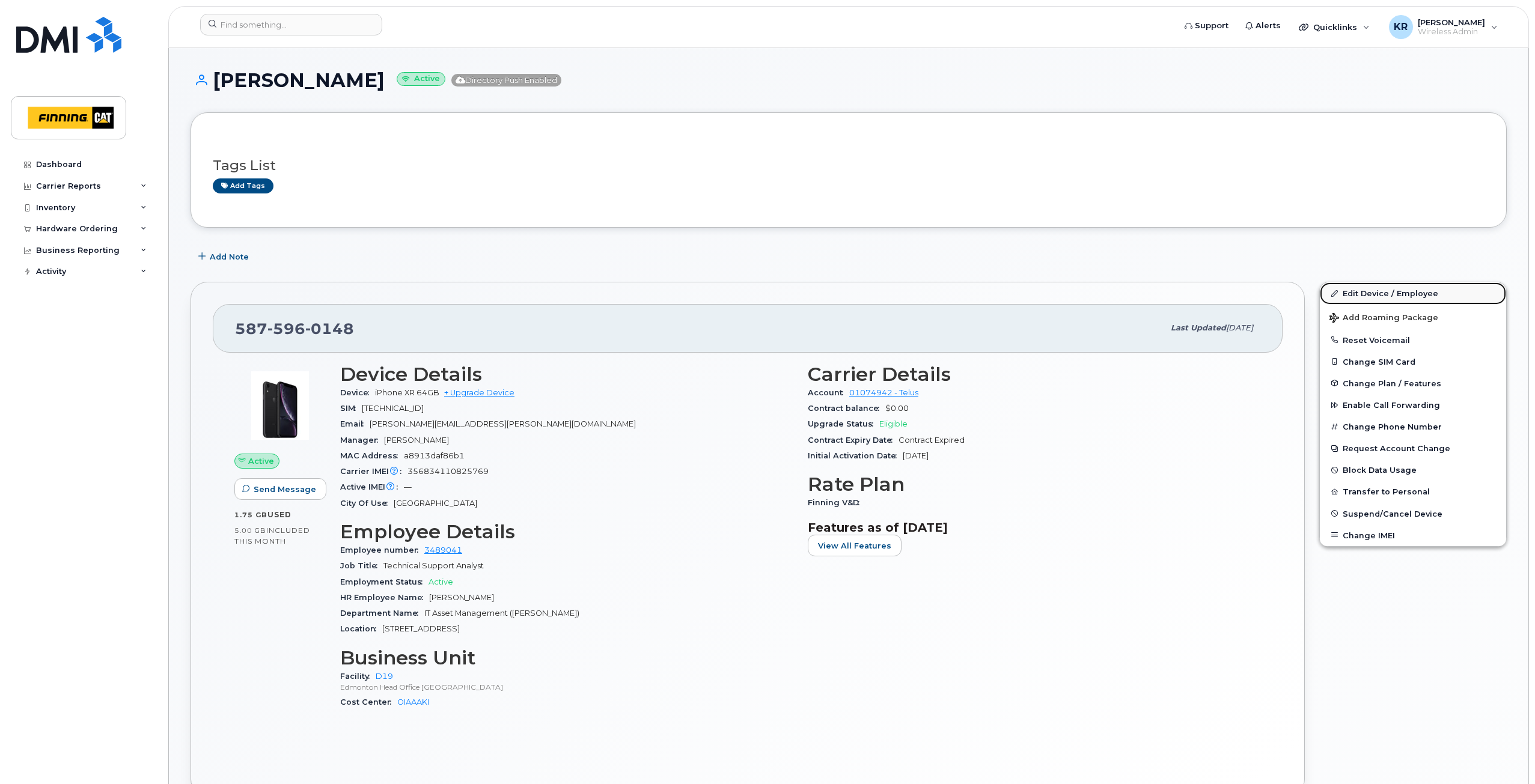
click at [1349, 291] on link "Edit Device / Employee" at bounding box center [1413, 293] width 186 height 22
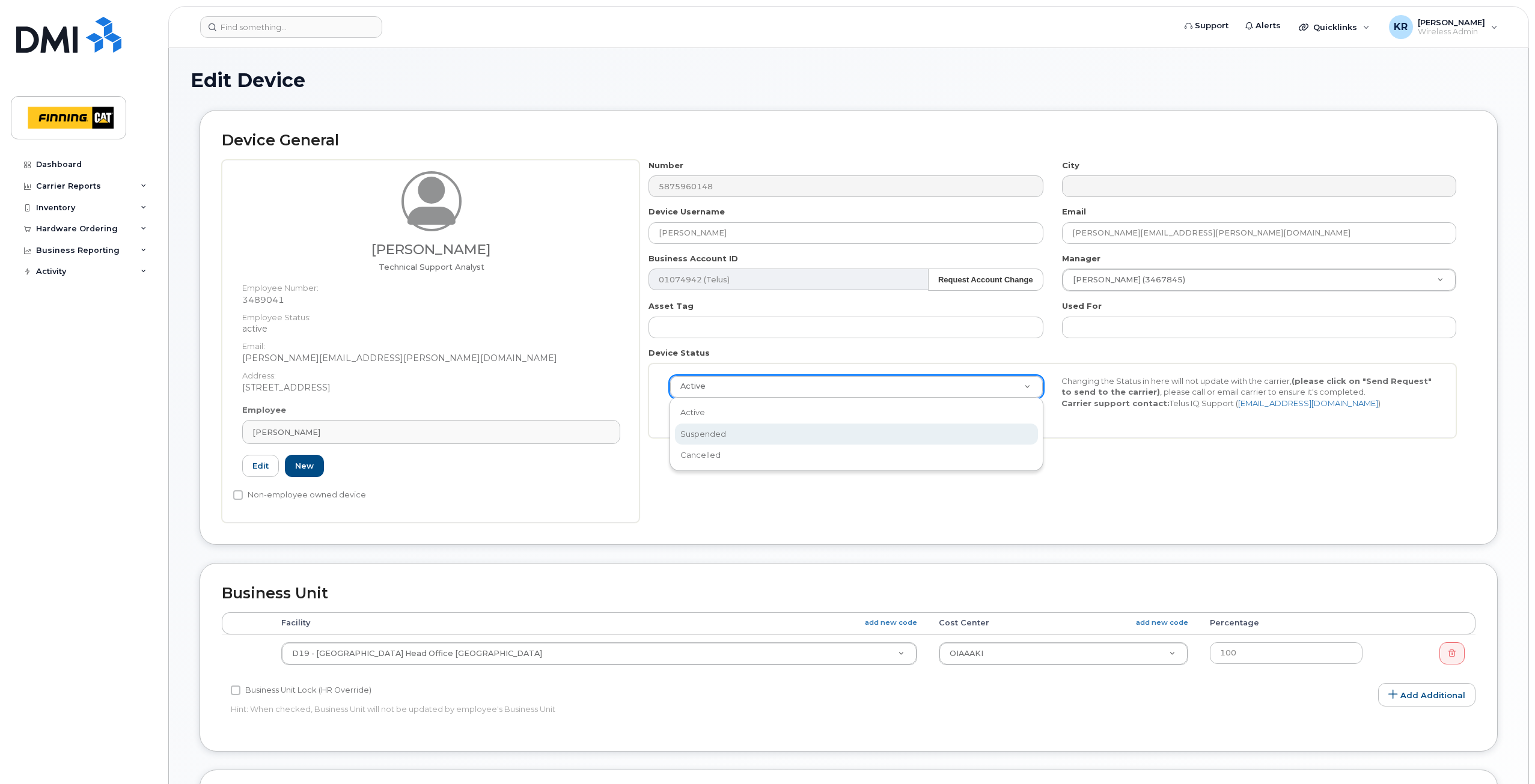
select select "suspended"
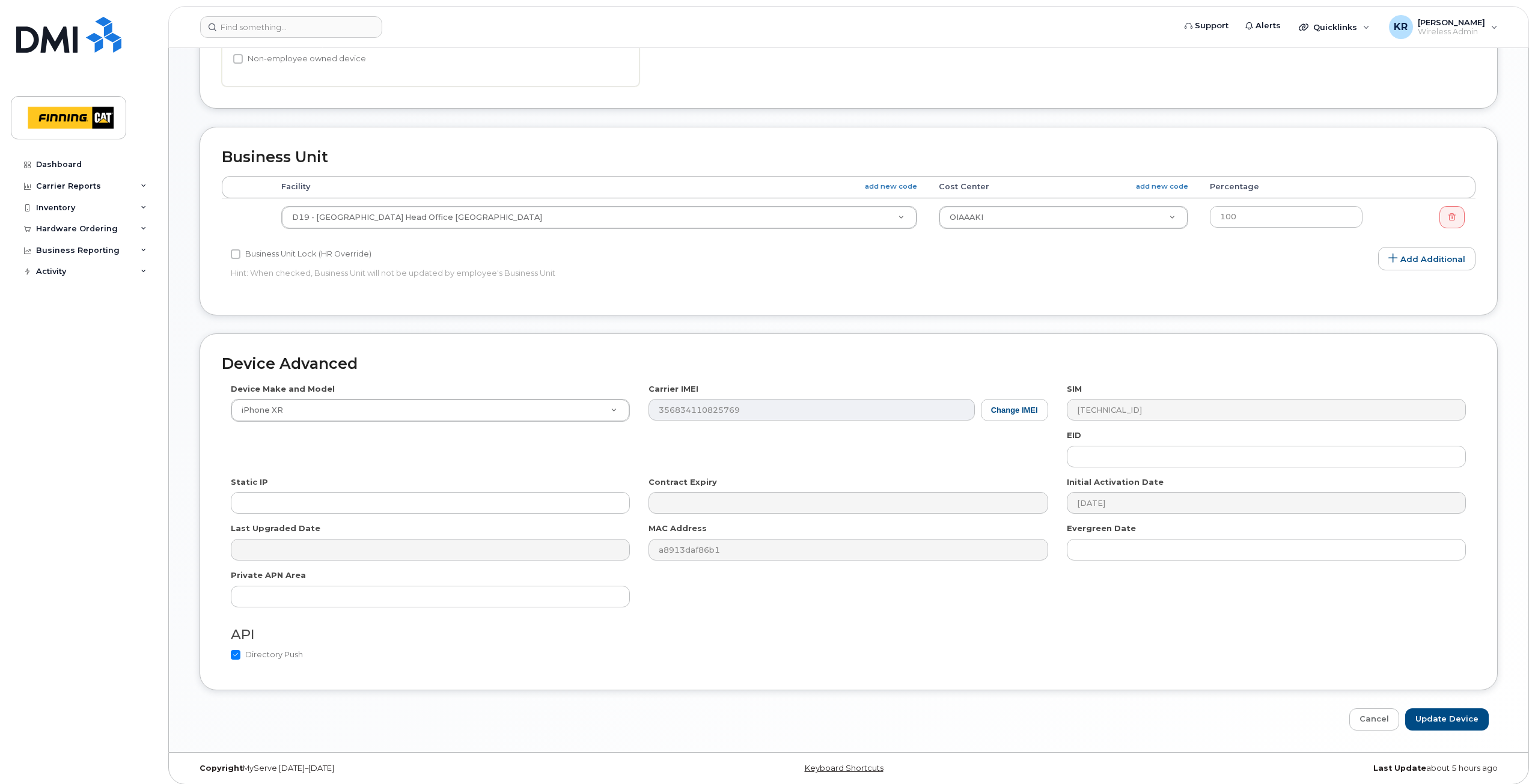
scroll to position [442, 0]
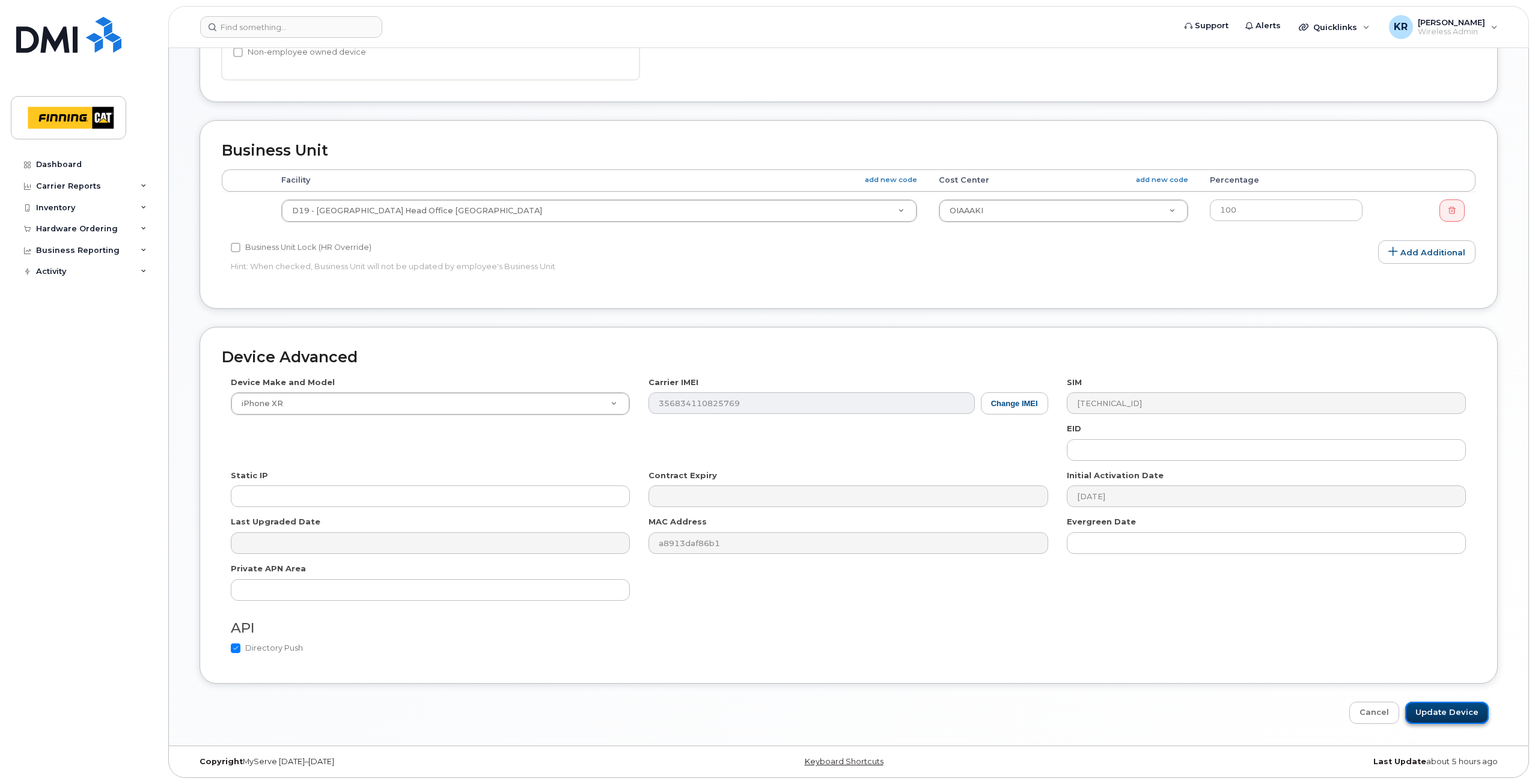
click at [1453, 714] on input "Update Device" at bounding box center [1447, 713] width 83 height 22
type input "Saving..."
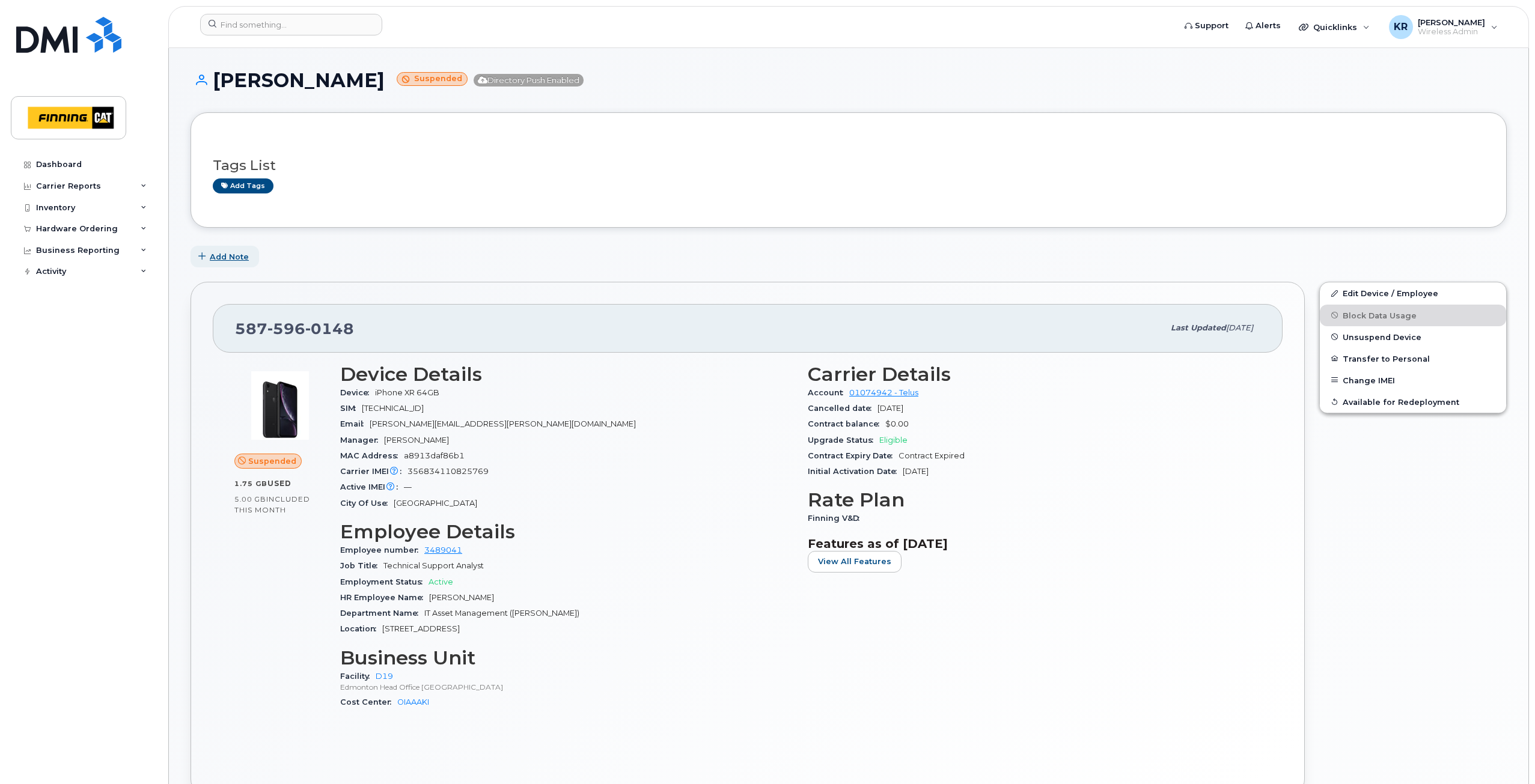
click at [222, 254] on span "Add Note" at bounding box center [229, 257] width 39 height 11
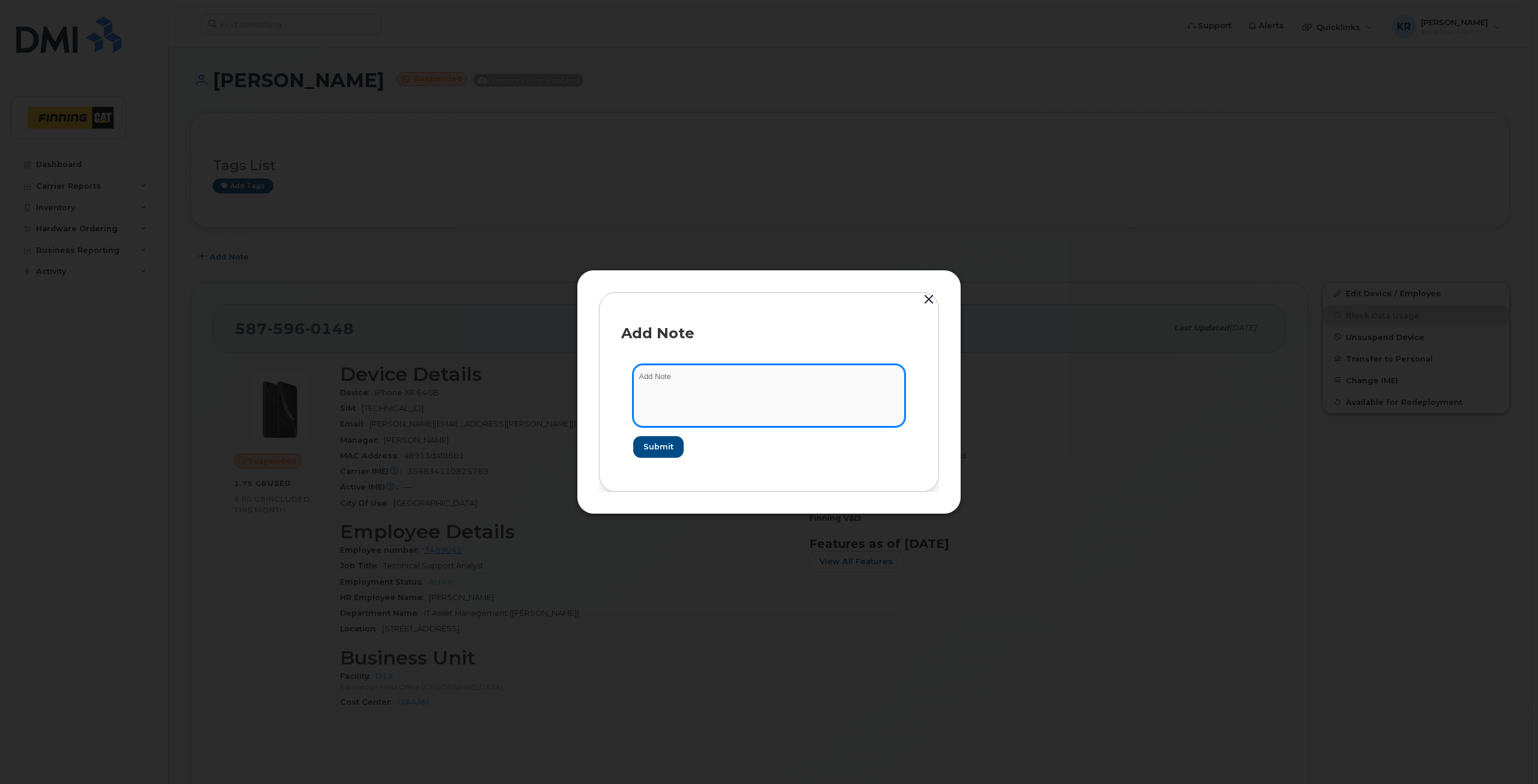
click at [683, 380] on textarea at bounding box center [768, 395] width 271 height 61
type textarea "T - Sept 9/25"
click at [662, 448] on span "Submit" at bounding box center [656, 447] width 30 height 11
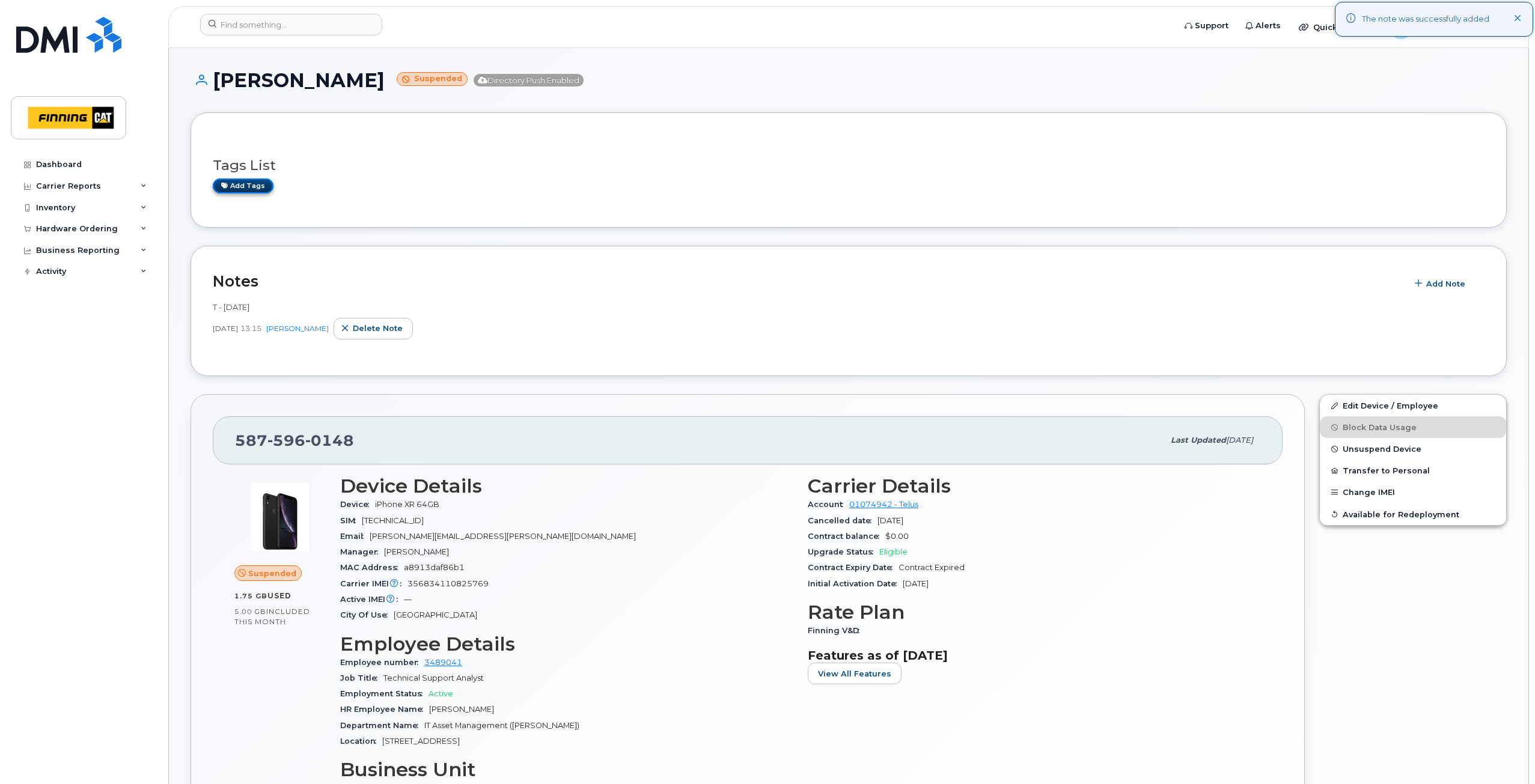
click at [243, 186] on link "Add tags" at bounding box center [243, 186] width 61 height 15
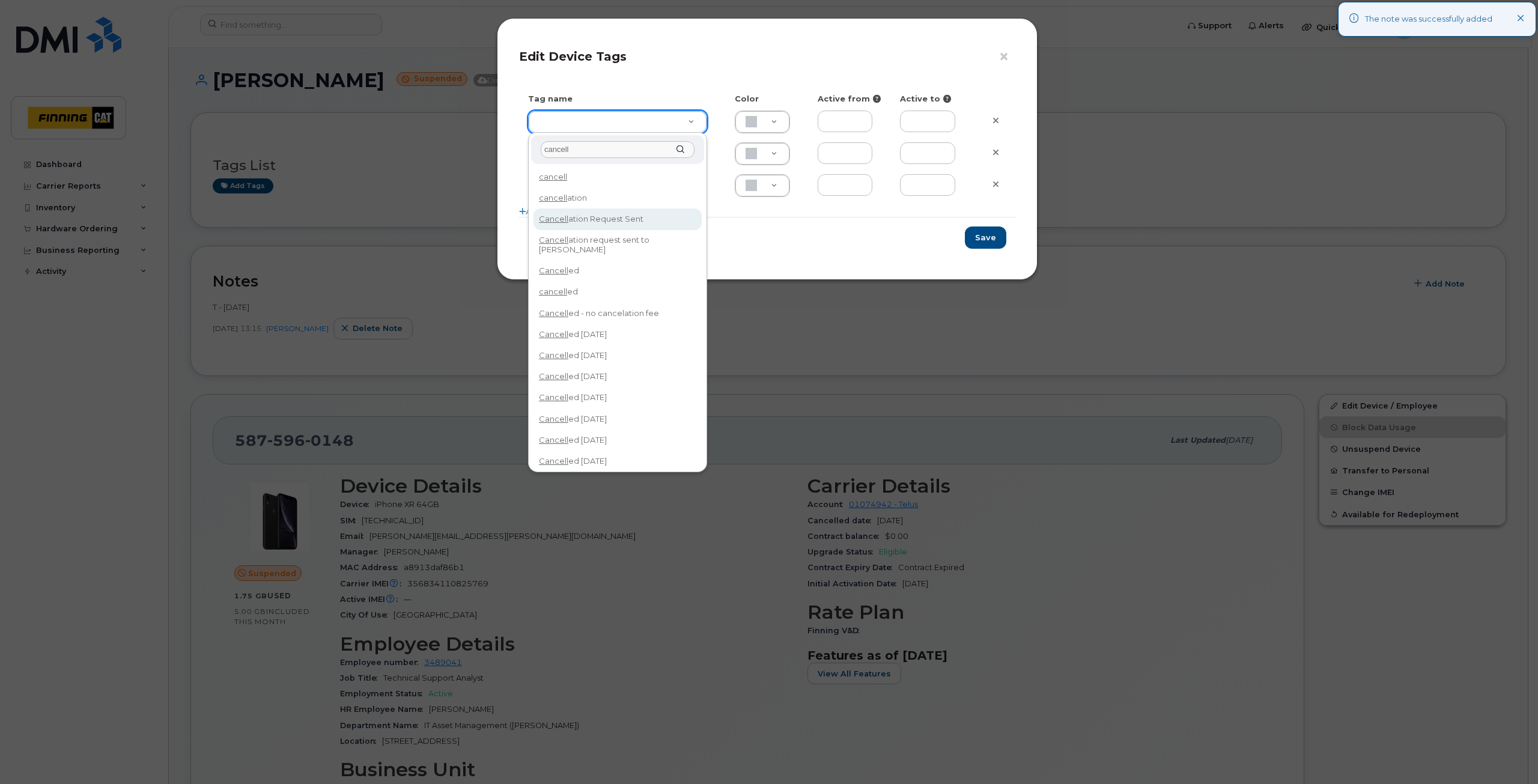
type input "cancell"
type input "Cancellation Request Sent"
type input "FDDCC5"
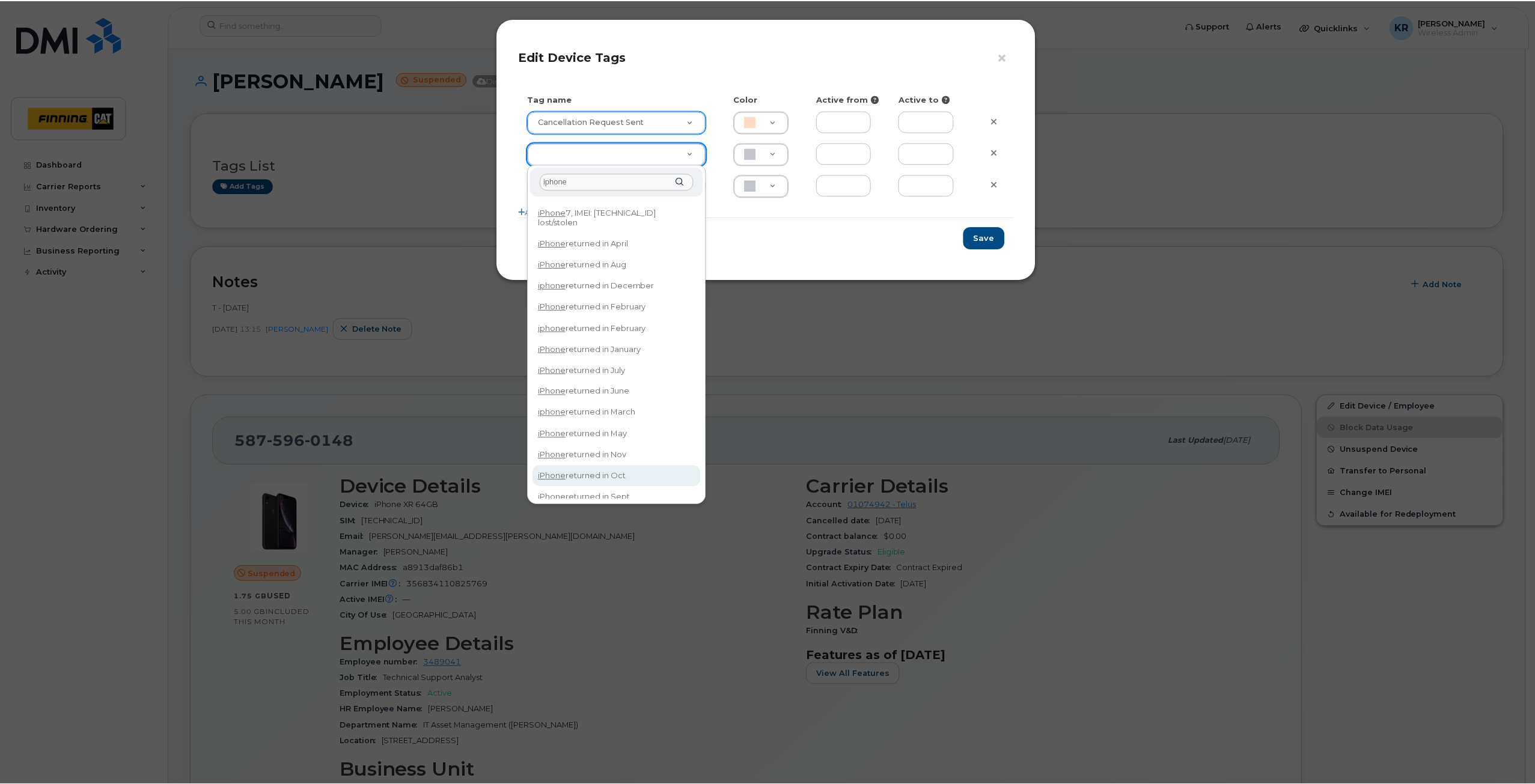
scroll to position [26, 0]
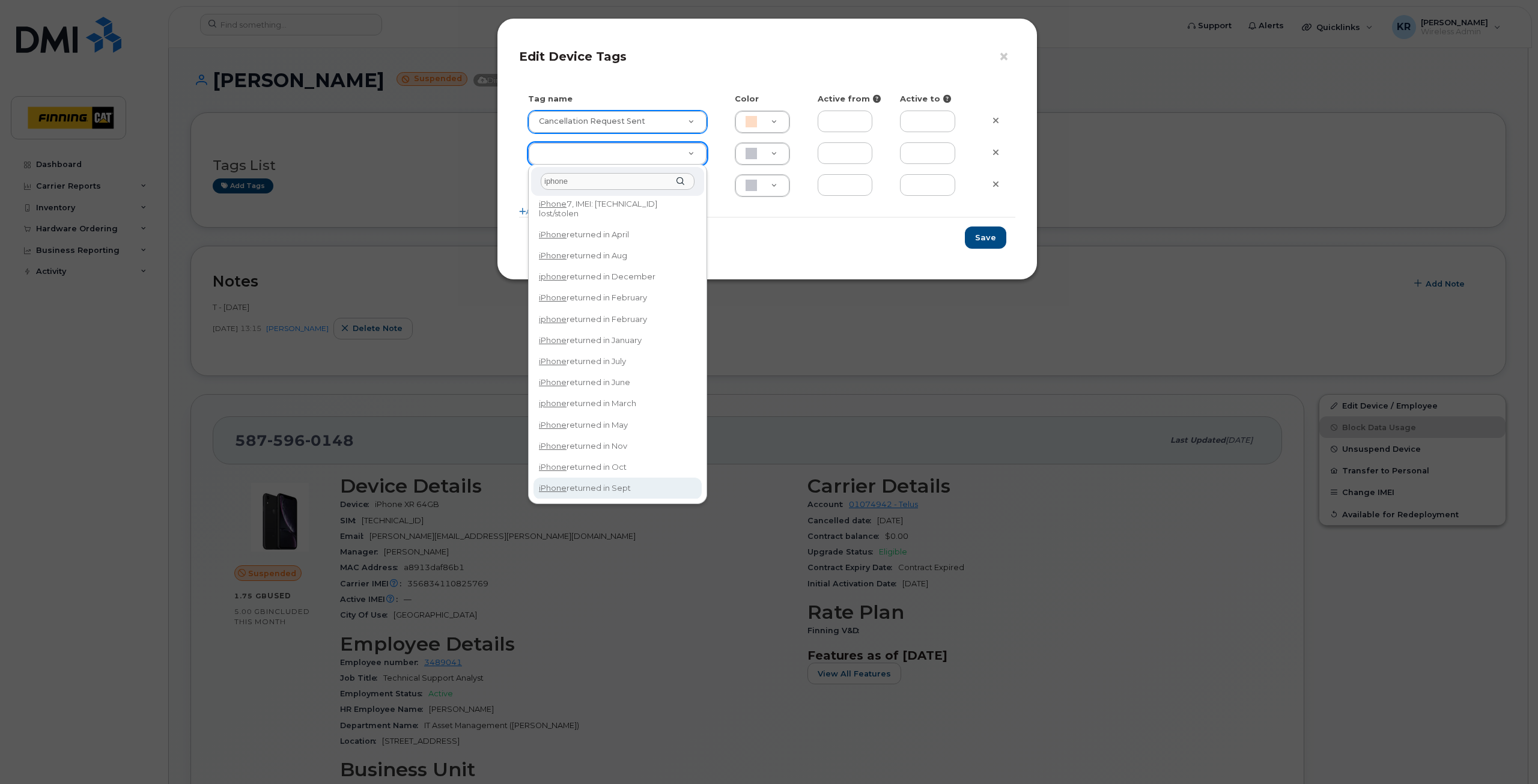
type input "iphone"
type input "iPhone returned in Sept"
type input "DFD3EE"
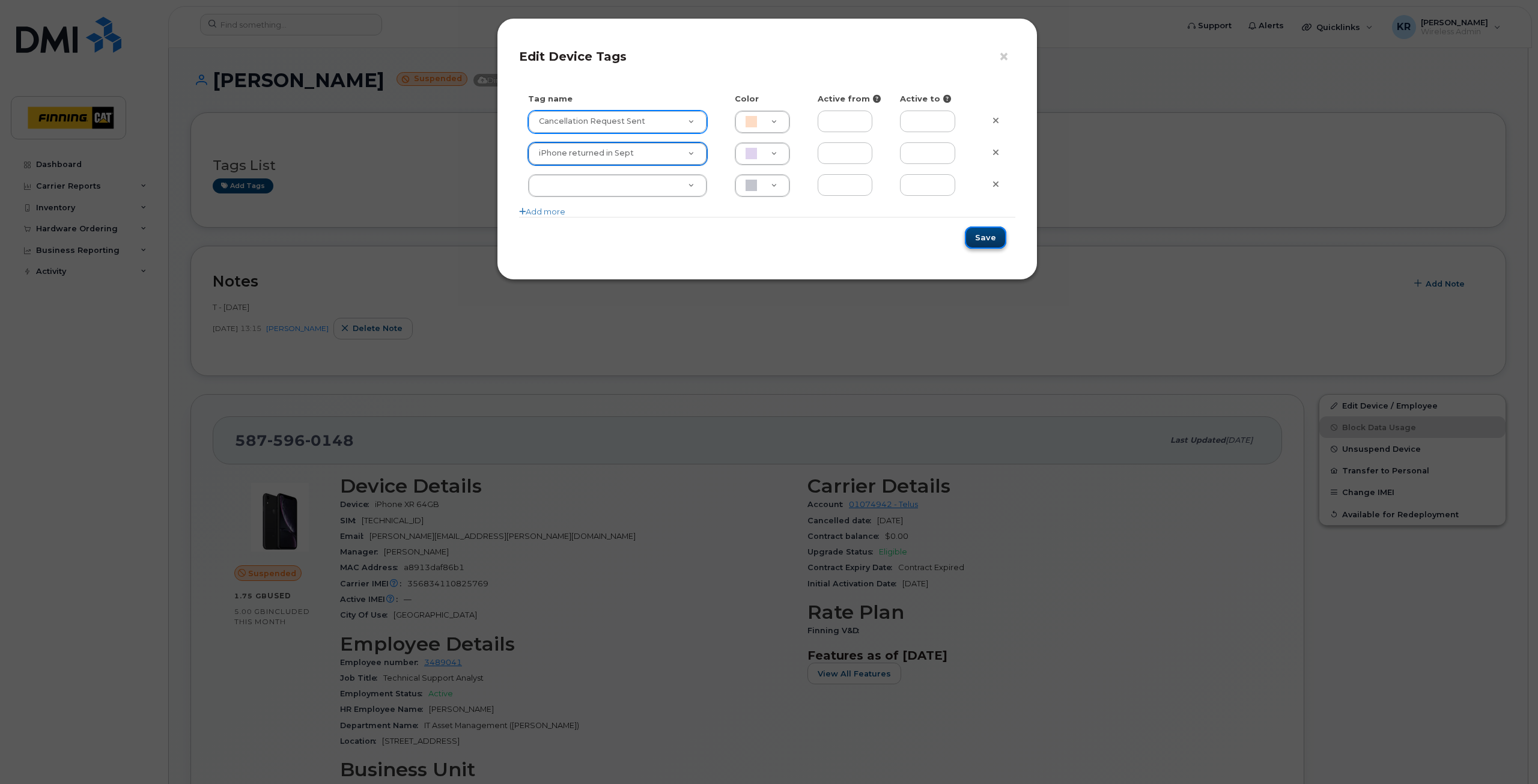
click at [990, 238] on button "Save" at bounding box center [985, 237] width 41 height 22
